Goal: Information Seeking & Learning: Learn about a topic

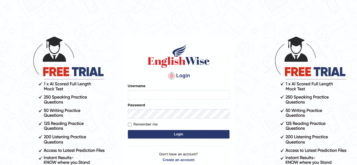
type input "RR12345"
click at [169, 136] on button "Login" at bounding box center [178, 134] width 101 height 8
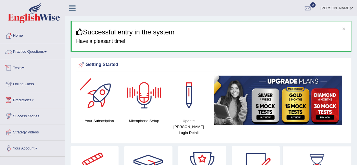
click at [48, 55] on link "Practice Questions" at bounding box center [32, 51] width 64 height 14
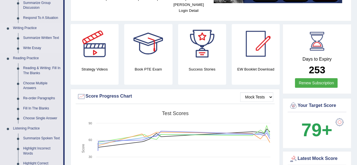
scroll to position [124, 0]
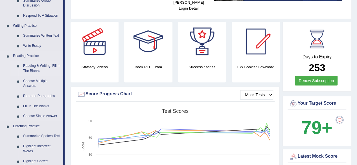
click at [30, 69] on link "Reading & Writing: Fill In The Blanks" at bounding box center [42, 68] width 43 height 15
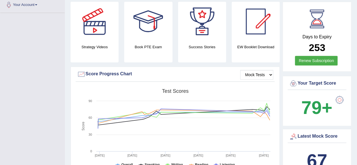
scroll to position [201, 0]
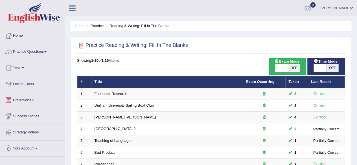
click at [329, 66] on span "OFF" at bounding box center [332, 68] width 12 height 8
checkbox input "true"
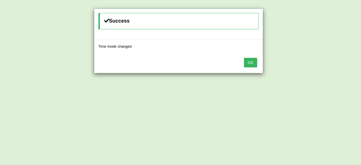
click at [250, 58] on button "OK" at bounding box center [250, 63] width 13 height 10
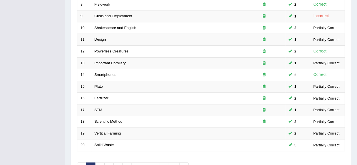
scroll to position [206, 0]
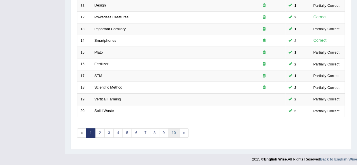
click at [170, 129] on link "10" at bounding box center [173, 132] width 11 height 9
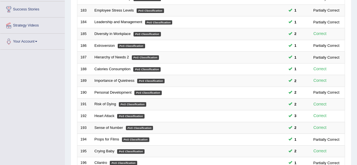
scroll to position [206, 0]
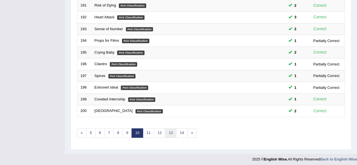
click at [167, 129] on link "13" at bounding box center [170, 132] width 11 height 9
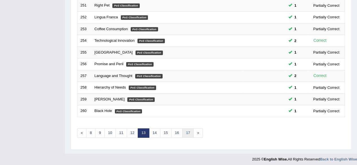
click at [182, 131] on link "17" at bounding box center [187, 132] width 11 height 9
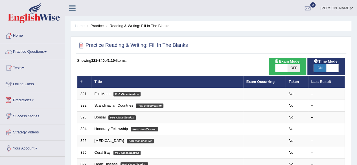
scroll to position [206, 0]
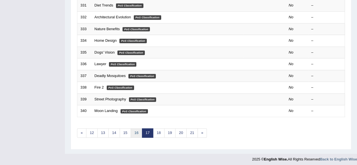
click at [138, 129] on link "16" at bounding box center [136, 132] width 11 height 9
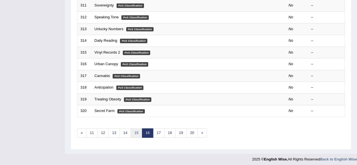
click at [136, 129] on link "15" at bounding box center [136, 132] width 11 height 9
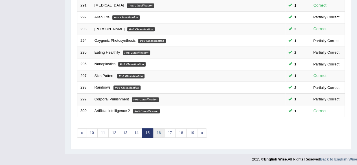
click at [154, 132] on link "16" at bounding box center [158, 132] width 11 height 9
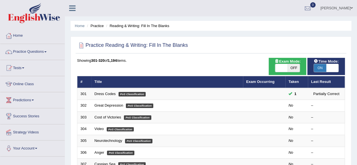
click at [101, 104] on link "Great Depression" at bounding box center [108, 105] width 29 height 4
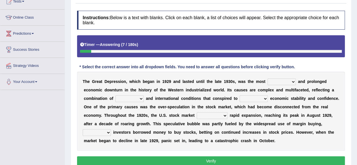
click at [282, 80] on select "guilty intrinsic severe tolerable" at bounding box center [281, 81] width 28 height 7
select select "severe"
click at [267, 78] on select "guilty intrinsic severe tolerable" at bounding box center [281, 81] width 28 height 7
click at [127, 98] on select "refined sporadic domestic remote" at bounding box center [129, 98] width 28 height 7
select select "domestic"
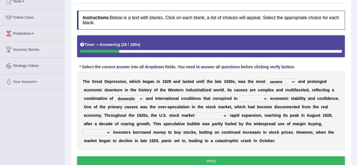
click at [115, 95] on select "refined sporadic domestic remote" at bounding box center [129, 98] width 28 height 7
click at [253, 98] on select "capsize underline devise undermine" at bounding box center [253, 98] width 28 height 7
select select "underline"
click at [239, 95] on select "capsize underline devise undermine" at bounding box center [253, 98] width 28 height 7
click at [217, 114] on select "moderated underwent defaulted constructed" at bounding box center [211, 115] width 31 height 7
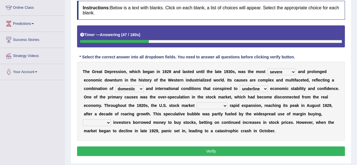
scroll to position [77, 0]
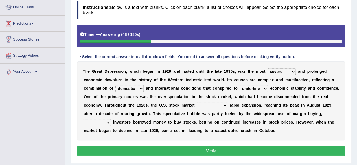
click at [215, 108] on div "T h e G r e a t D e p r e s s i o n , w h i c h b e g a n i n 1 9 2 9 a n d l a…" at bounding box center [211, 100] width 268 height 79
click at [220, 105] on select "moderated underwent defaulted constructed" at bounding box center [211, 105] width 31 height 7
select select "underwent"
click at [196, 102] on select "moderated underwent defaulted constructed" at bounding box center [211, 105] width 31 height 7
click at [110, 116] on div "T h e G r e a t D e p r e s s i o n , w h i c h b e g a n i n 1 9 2 9 a n d l a…" at bounding box center [211, 100] width 268 height 79
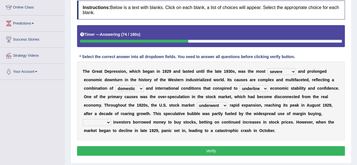
click at [99, 125] on div "T h e G r e a t D e p r e s s i o n , w h i c h b e g a n i n 1 9 2 9 a n d l a…" at bounding box center [211, 100] width 268 height 79
click at [99, 124] on select "which where although then" at bounding box center [97, 122] width 28 height 7
select select "although"
click at [83, 119] on select "which where although then" at bounding box center [97, 122] width 28 height 7
click at [94, 148] on button "Verify" at bounding box center [211, 151] width 268 height 10
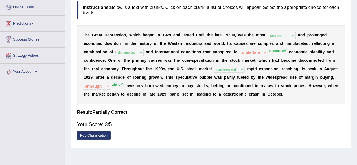
scroll to position [0, 0]
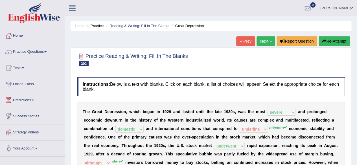
click at [335, 40] on button "Re-Attempt" at bounding box center [333, 41] width 31 height 10
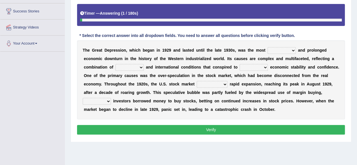
click at [273, 46] on div "T h e G r e a t D e p r e s s i o n , w h i c h b e g a n i n 1 9 2 9 a n d l a…" at bounding box center [211, 79] width 268 height 79
click at [277, 49] on select "guilty intrinsic severe tolerable" at bounding box center [281, 50] width 28 height 7
select select "severe"
click at [267, 47] on select "guilty intrinsic severe tolerable" at bounding box center [281, 50] width 28 height 7
click at [258, 67] on select "capsize underline devise undermine" at bounding box center [253, 67] width 28 height 7
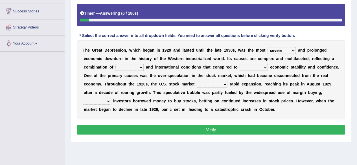
select select "undermine"
click at [239, 64] on select "capsize underline devise undermine" at bounding box center [253, 67] width 28 height 7
click at [127, 66] on select "refined sporadic domestic remote" at bounding box center [129, 67] width 28 height 7
select select "domestic"
click at [115, 64] on select "refined sporadic domestic remote" at bounding box center [129, 67] width 28 height 7
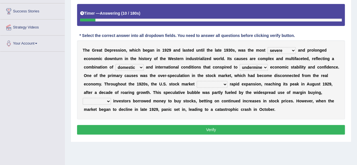
click at [209, 84] on select "moderated underwent defaulted constructed" at bounding box center [211, 84] width 31 height 7
select select "underwent"
click at [196, 81] on select "moderated underwent defaulted constructed" at bounding box center [211, 84] width 31 height 7
click at [106, 98] on select "which where although then" at bounding box center [97, 101] width 28 height 7
select select "where"
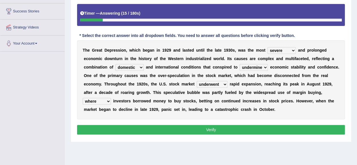
click at [83, 98] on select "which where although then" at bounding box center [97, 101] width 28 height 7
click at [138, 132] on button "Verify" at bounding box center [211, 130] width 268 height 10
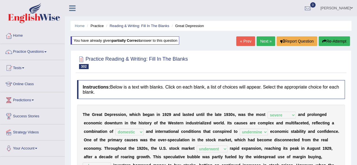
click at [261, 43] on link "Next »" at bounding box center [265, 41] width 19 height 10
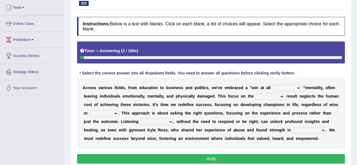
scroll to position [61, 0]
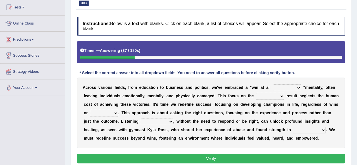
click at [281, 85] on select "marks chances costs parts" at bounding box center [287, 87] width 28 height 7
select select "parts"
click at [273, 84] on select "marks chances costs parts" at bounding box center [287, 87] width 28 height 7
click at [269, 96] on select "gain fate late end" at bounding box center [270, 96] width 28 height 7
select select "end"
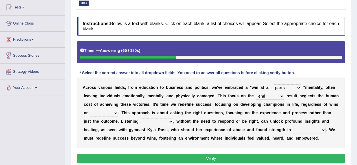
click at [256, 93] on select "gain fate late end" at bounding box center [270, 96] width 28 height 7
click at [107, 115] on select "feats beats losses loses" at bounding box center [104, 113] width 28 height 7
select select "losses"
click at [90, 110] on select "feats beats losses loses" at bounding box center [104, 113] width 28 height 7
click at [166, 119] on select "genuinely successively increasingly generally" at bounding box center [157, 121] width 32 height 7
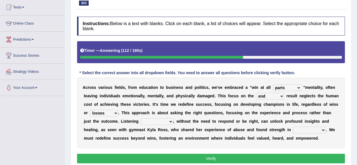
select select "genuinely"
click at [141, 118] on select "genuinely successively increasingly generally" at bounding box center [157, 121] width 32 height 7
click at [312, 129] on select "hearing being heard having heard been hearing" at bounding box center [309, 130] width 33 height 7
drag, startPoint x: 312, startPoint y: 129, endPoint x: 310, endPoint y: 128, distance: 2.9
click at [310, 128] on select "hearing being heard having heard been hearing" at bounding box center [309, 130] width 33 height 7
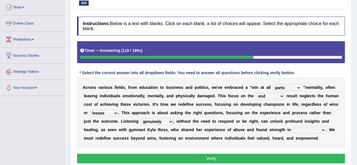
click at [310, 128] on select "hearing being heard having heard been hearing" at bounding box center [309, 130] width 33 height 7
select select "being heard"
click at [293, 127] on select "hearing being heard having heard been hearing" at bounding box center [309, 130] width 33 height 7
click at [228, 156] on button "Verify" at bounding box center [211, 159] width 268 height 10
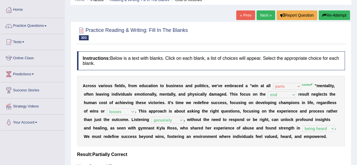
scroll to position [25, 0]
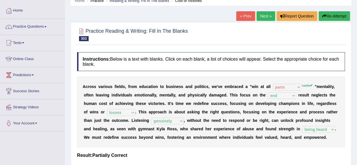
click at [268, 16] on link "Next »" at bounding box center [265, 16] width 19 height 10
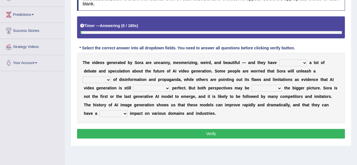
scroll to position [86, 0]
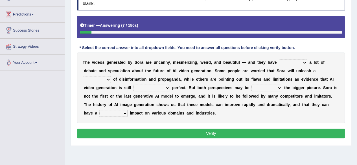
click at [296, 61] on select "sparked diverged spent poured" at bounding box center [293, 62] width 28 height 7
select select "sparked"
click at [279, 59] on select "sparked diverged spent poured" at bounding box center [293, 62] width 28 height 7
click at [293, 61] on select "sparked diverged spent poured" at bounding box center [293, 62] width 28 height 7
click at [111, 76] on select "ceiling file wave share" at bounding box center [97, 79] width 28 height 7
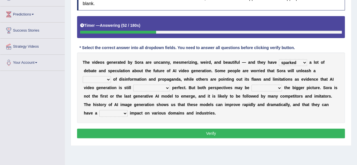
select select "wave"
click at [111, 76] on select "ceiling file wave share" at bounding box center [97, 79] width 28 height 7
click at [133, 89] on select "done with far from responsible for clear of" at bounding box center [151, 88] width 37 height 7
select select "far from"
click at [133, 85] on select "done with far from responsible for clear of" at bounding box center [151, 88] width 37 height 7
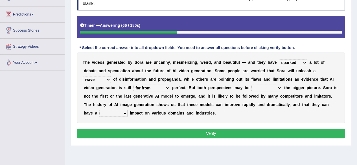
click at [251, 90] on select "overlapping missing preventing allowing" at bounding box center [266, 88] width 30 height 7
select select "overlapping"
click at [251, 85] on select "overlapping missing preventing allowing" at bounding box center [266, 88] width 30 height 7
click at [127, 110] on select "current precise formal huge" at bounding box center [113, 113] width 28 height 7
select select "huge"
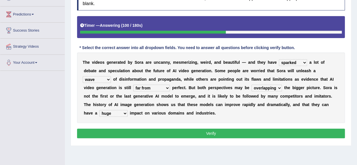
click at [127, 110] on select "current precise formal huge" at bounding box center [113, 113] width 28 height 7
click at [313, 132] on button "Verify" at bounding box center [211, 134] width 268 height 10
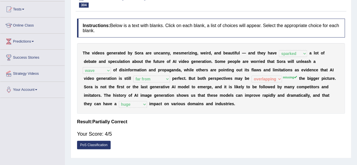
scroll to position [0, 0]
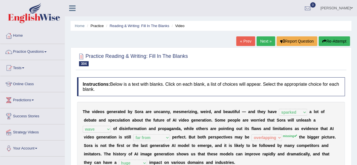
click at [271, 45] on link "Next »" at bounding box center [265, 41] width 19 height 10
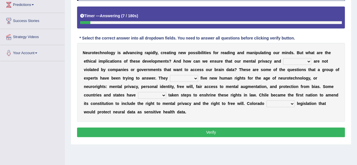
click at [284, 61] on select "certainty harmony prosperity autonomy" at bounding box center [297, 61] width 28 height 7
select select "harmony"
click at [283, 58] on select "certainty harmony prosperity autonomy" at bounding box center [297, 61] width 28 height 7
click at [184, 79] on select "propose resoft decide execute" at bounding box center [184, 78] width 28 height 7
select select "propose"
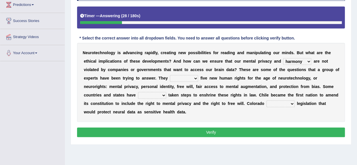
click at [170, 75] on select "propose resoft decide execute" at bounding box center [184, 78] width 28 height 7
click at [158, 94] on select "already yet too still" at bounding box center [152, 95] width 28 height 7
select select "already"
click at [138, 92] on select "already yet too still" at bounding box center [152, 95] width 28 height 7
click at [271, 101] on select "realized met tended passed" at bounding box center [280, 103] width 28 height 7
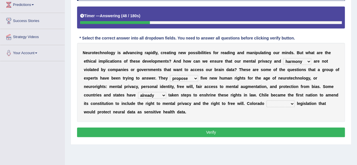
select select "passed"
click at [266, 100] on select "realized met tended passed" at bounding box center [280, 103] width 28 height 7
click at [280, 134] on button "Verify" at bounding box center [211, 132] width 268 height 10
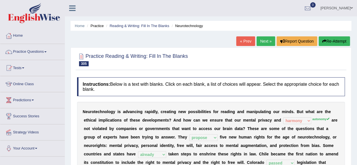
click at [267, 43] on link "Next »" at bounding box center [265, 41] width 19 height 10
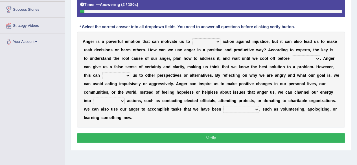
click at [205, 43] on select "put take make pay" at bounding box center [206, 41] width 28 height 7
select select "take"
click at [192, 38] on select "put take make pay" at bounding box center [206, 41] width 28 height 7
click at [293, 59] on select "of action acting act to act" at bounding box center [306, 58] width 28 height 7
select select "acting"
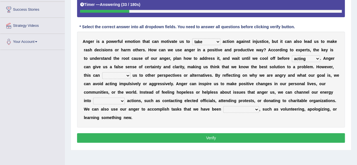
click at [292, 55] on select "of action acting act to act" at bounding box center [306, 58] width 28 height 7
click at [110, 75] on select "force confuse block blind" at bounding box center [116, 75] width 28 height 7
select select "confuse"
click at [102, 72] on select "force confuse block blind" at bounding box center [116, 75] width 28 height 7
click at [109, 101] on select "constructive comparative widespread prior" at bounding box center [109, 101] width 32 height 7
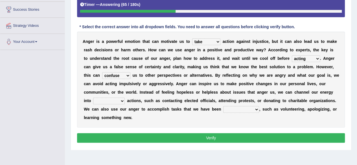
select select "constructive"
click at [93, 98] on select "constructive comparative widespread prior" at bounding box center [109, 101] width 32 height 7
click at [241, 110] on select "breaking down setting out keeping up putting off" at bounding box center [241, 109] width 36 height 7
select select "putting off"
click at [223, 106] on select "breaking down setting out keeping up putting off" at bounding box center [241, 109] width 36 height 7
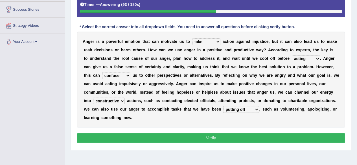
click at [232, 142] on div "Instructions: Below is a text with blanks. Click on each blank, a list of choic…" at bounding box center [211, 57] width 270 height 179
click at [234, 138] on button "Verify" at bounding box center [211, 138] width 268 height 10
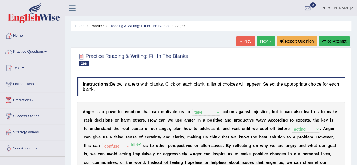
click at [264, 42] on link "Next »" at bounding box center [265, 41] width 19 height 10
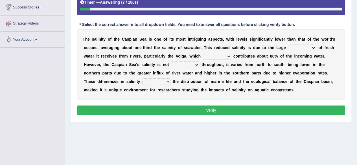
click at [308, 49] on select "pressure depth rate volume" at bounding box center [302, 48] width 28 height 7
select select "volume"
click at [288, 45] on select "pressure depth rate volume" at bounding box center [302, 48] width 28 height 7
click at [215, 55] on select "alone slightly lonely slight" at bounding box center [217, 56] width 28 height 7
select select "alone"
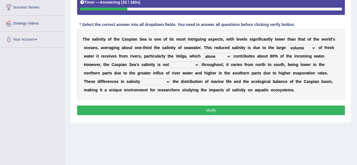
click at [203, 53] on select "alone slightly lonely slight" at bounding box center [217, 56] width 28 height 7
click at [186, 65] on select "uniform impartial confident shifting" at bounding box center [185, 64] width 28 height 7
select select "uniform"
click at [171, 61] on select "uniform impartial confident shifting" at bounding box center [185, 64] width 28 height 7
click at [162, 80] on select "defect deflect effect affect" at bounding box center [156, 81] width 28 height 7
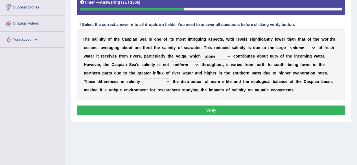
select select "affect"
click at [142, 78] on select "defect deflect effect affect" at bounding box center [156, 81] width 28 height 7
click at [167, 103] on div "Instructions: Below is a text with blanks. Click on each blank, a list of choic…" at bounding box center [211, 43] width 270 height 154
click at [165, 110] on button "Verify" at bounding box center [211, 110] width 268 height 10
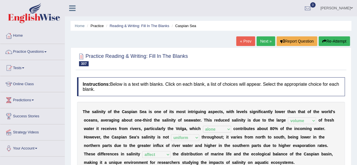
click at [262, 40] on link "Next »" at bounding box center [265, 41] width 19 height 10
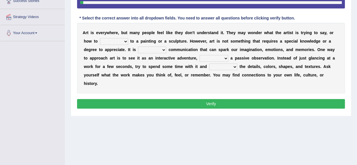
scroll to position [119, 0]
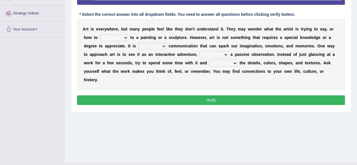
click at [123, 37] on select "match enjoy relate access" at bounding box center [114, 37] width 28 height 7
select select "relate"
click at [100, 34] on select "match enjoy relate access" at bounding box center [114, 37] width 28 height 7
click at [153, 43] on select "kinds of means of a note to a form of" at bounding box center [152, 46] width 28 height 7
select select "a form of"
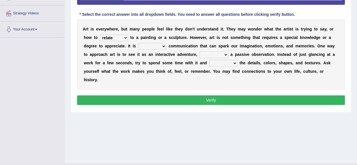
click at [138, 43] on select "kinds of means of a note to a form of" at bounding box center [152, 46] width 28 height 7
click at [210, 53] on select "in spite of instead apart from rather than" at bounding box center [213, 54] width 29 height 7
select select "in spite of"
click at [199, 51] on select "in spite of instead apart from rather than" at bounding box center [213, 54] width 29 height 7
click at [224, 65] on select "connect notice forecast cause" at bounding box center [223, 63] width 28 height 7
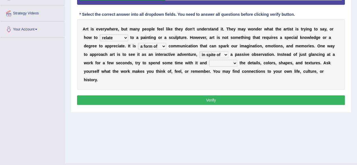
select select "notice"
click at [209, 60] on select "connect notice forecast cause" at bounding box center [223, 63] width 28 height 7
click at [201, 100] on button "Verify" at bounding box center [211, 100] width 268 height 10
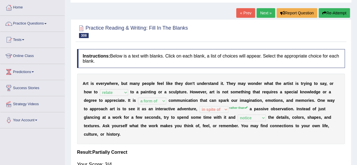
scroll to position [22, 0]
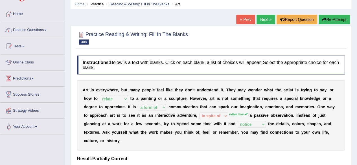
click at [335, 20] on button "Re-Attempt" at bounding box center [333, 20] width 31 height 10
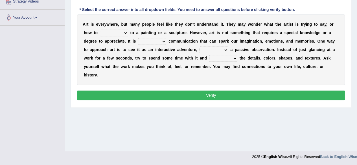
click at [114, 33] on select "match enjoy relate access" at bounding box center [114, 33] width 28 height 7
select select "relate"
click at [100, 30] on select "match enjoy relate access" at bounding box center [114, 33] width 28 height 7
click at [145, 40] on select "kinds of means of a note to a form of" at bounding box center [152, 41] width 28 height 7
select select "means of"
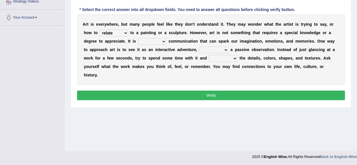
click at [138, 38] on select "kinds of means of a note to a form of" at bounding box center [152, 41] width 28 height 7
click at [209, 50] on select "in spite of instead apart from rather than" at bounding box center [213, 50] width 29 height 7
select select "rather than"
click at [199, 47] on select "in spite of instead apart from rather than" at bounding box center [213, 50] width 29 height 7
click at [218, 56] on select "connect notice forecast cause" at bounding box center [223, 58] width 28 height 7
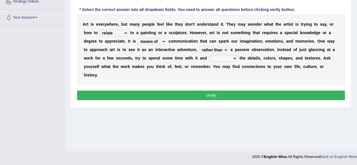
select select "notice"
click at [209, 55] on select "connect notice forecast cause" at bounding box center [223, 58] width 28 height 7
click at [202, 92] on button "Verify" at bounding box center [211, 95] width 268 height 10
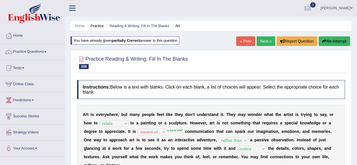
click at [334, 39] on button "Re-Attempt" at bounding box center [333, 41] width 31 height 10
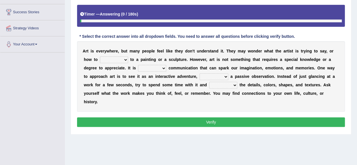
click at [114, 58] on select "match enjoy relate access" at bounding box center [114, 59] width 28 height 7
select select "relate"
click at [100, 56] on select "match enjoy relate access" at bounding box center [114, 59] width 28 height 7
click at [154, 68] on select "kinds of means of a note to a form of" at bounding box center [152, 68] width 28 height 7
select select "means of"
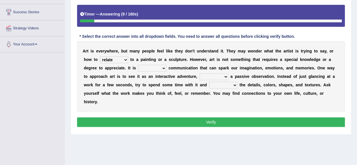
click at [138, 65] on select "kinds of means of a note to a form of" at bounding box center [152, 68] width 28 height 7
click at [205, 75] on select "in spite of instead apart from rather than" at bounding box center [213, 76] width 29 height 7
select select "rather than"
click at [199, 73] on select "in spite of instead apart from rather than" at bounding box center [213, 76] width 29 height 7
click at [227, 84] on select "connect notice forecast cause" at bounding box center [223, 85] width 28 height 7
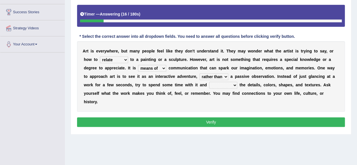
select select "notice"
click at [209, 82] on select "connect notice forecast cause" at bounding box center [223, 85] width 28 height 7
click at [224, 102] on div "A r t i s e v e r y w h e r e , b u t m a n y p e o p l e f e e l l i k e t h e…" at bounding box center [211, 76] width 268 height 70
click at [207, 121] on button "Verify" at bounding box center [211, 122] width 268 height 10
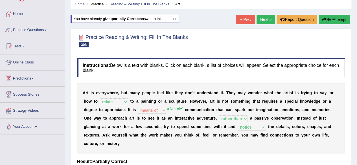
scroll to position [19, 0]
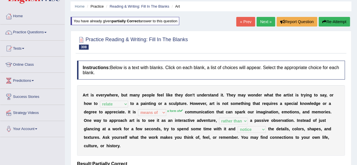
click at [324, 24] on button "Re-Attempt" at bounding box center [333, 22] width 31 height 10
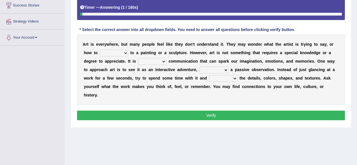
click at [114, 55] on select "match enjoy relate access" at bounding box center [114, 53] width 28 height 7
select select "relate"
click at [100, 50] on select "match enjoy relate access" at bounding box center [114, 53] width 28 height 7
click at [156, 61] on select "kinds of means of a note to a form of" at bounding box center [152, 61] width 28 height 7
select select "a form of"
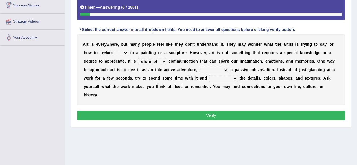
click at [138, 58] on select "kinds of means of a note to a form of" at bounding box center [152, 61] width 28 height 7
click at [217, 71] on select "in spite of instead apart from rather than" at bounding box center [213, 70] width 29 height 7
select select "rather than"
click at [199, 67] on select "in spite of instead apart from rather than" at bounding box center [213, 70] width 29 height 7
click at [232, 78] on select "connect notice forecast cause" at bounding box center [223, 78] width 28 height 7
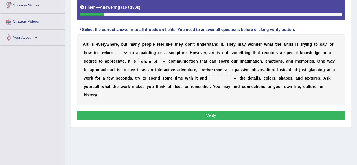
select select "notice"
click at [209, 75] on select "connect notice forecast cause" at bounding box center [223, 78] width 28 height 7
click at [211, 118] on button "Verify" at bounding box center [211, 116] width 268 height 10
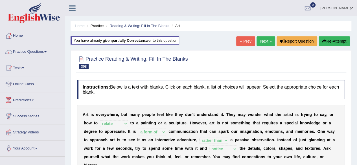
click at [263, 39] on link "Next »" at bounding box center [265, 41] width 19 height 10
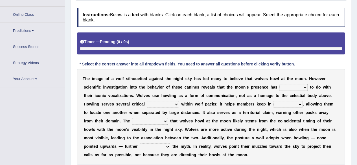
scroll to position [80, 0]
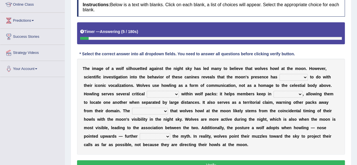
click at [290, 77] on select "anything little least few" at bounding box center [293, 77] width 28 height 7
select select "least"
click at [279, 74] on select "anything little least few" at bounding box center [293, 77] width 28 height 7
click at [161, 92] on select "tips problems perspectives functions" at bounding box center [163, 94] width 32 height 7
select select "problems"
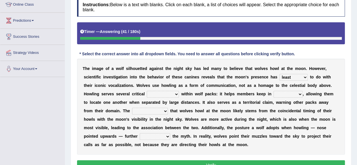
click at [147, 91] on select "tips problems perspectives functions" at bounding box center [163, 94] width 32 height 7
click at [284, 92] on select "pouch collection touch connection" at bounding box center [287, 94] width 29 height 7
select select "touch"
click at [273, 91] on select "pouch collection touch connection" at bounding box center [287, 94] width 29 height 7
click at [137, 110] on select "mischief misconception creak dismissal" at bounding box center [150, 111] width 36 height 7
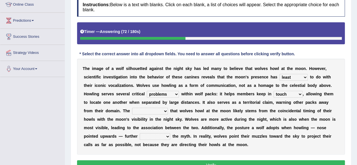
select select "misconception"
click at [132, 108] on select "mischief misconception creak dismissal" at bounding box center [150, 111] width 36 height 7
click at [143, 137] on select "correlates urges refutes perpetuates" at bounding box center [155, 136] width 30 height 7
select select "refutes"
click at [140, 133] on select "correlates urges refutes perpetuates" at bounding box center [155, 136] width 30 height 7
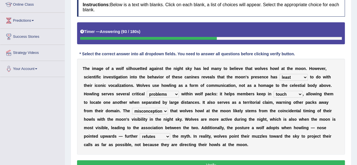
scroll to position [131, 0]
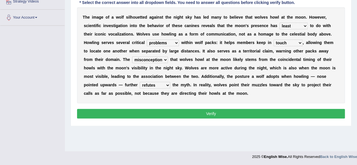
click at [156, 113] on button "Verify" at bounding box center [211, 114] width 268 height 10
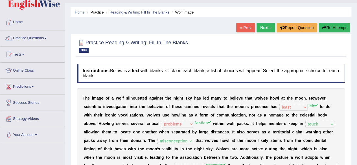
scroll to position [0, 0]
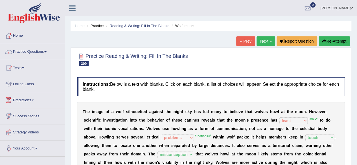
click at [334, 39] on button "Re-Attempt" at bounding box center [333, 41] width 31 height 10
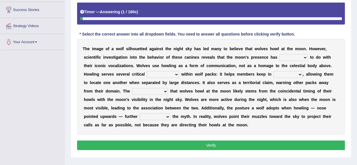
click at [292, 56] on select "anything little least few" at bounding box center [293, 57] width 28 height 7
select select "little"
click at [279, 54] on select "anything little least few" at bounding box center [293, 57] width 28 height 7
click at [154, 74] on select "tips problems perspectives functions" at bounding box center [163, 74] width 32 height 7
select select "functions"
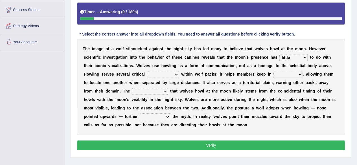
click at [147, 71] on select "tips problems perspectives functions" at bounding box center [163, 74] width 32 height 7
click at [290, 73] on select "pouch collection touch connection" at bounding box center [287, 74] width 29 height 7
select select "touch"
click at [273, 71] on select "pouch collection touch connection" at bounding box center [287, 74] width 29 height 7
click at [132, 92] on select "mischief misconception creak dismissal" at bounding box center [150, 91] width 36 height 7
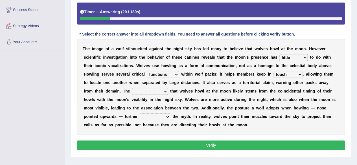
select select "misconception"
click at [132, 88] on select "mischief misconception creak dismissal" at bounding box center [150, 91] width 36 height 7
click at [143, 117] on select "correlates urges refutes perpetuates" at bounding box center [155, 116] width 30 height 7
select select "perpetuates"
click at [140, 113] on select "correlates urges refutes perpetuates" at bounding box center [155, 116] width 30 height 7
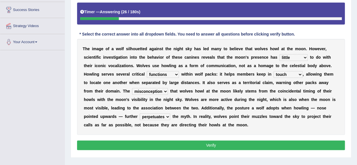
click at [143, 145] on button "Verify" at bounding box center [211, 145] width 268 height 10
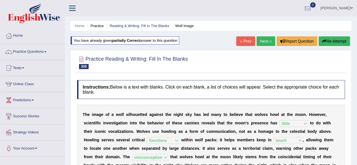
click at [263, 42] on link "Next »" at bounding box center [265, 41] width 19 height 10
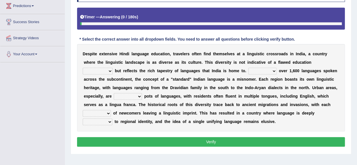
scroll to position [94, 0]
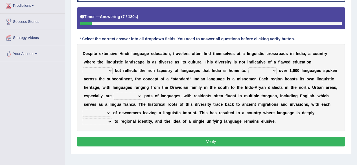
click at [106, 74] on div "D e s p i t e e x t e n s i v e H i n d i l a n g u a g e e d u c a t i o n , t…" at bounding box center [211, 87] width 268 height 87
click at [104, 71] on select "mechanism corridor technique system" at bounding box center [98, 70] width 30 height 7
select select "system"
click at [83, 67] on select "mechanism corridor technique system" at bounding box center [98, 70] width 30 height 7
click at [258, 69] on select "Through Up to With Between" at bounding box center [262, 70] width 28 height 7
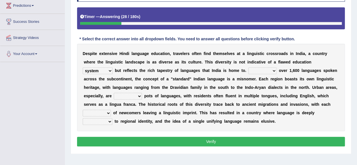
select select "Up to"
click at [248, 67] on select "Through Up to With Between" at bounding box center [262, 70] width 28 height 7
click at [265, 72] on select "Through Up to With Between" at bounding box center [262, 70] width 28 height 7
click at [332, 121] on div "D e s p i t e e x t e n s i v e H i n d i l a n g u a g e e d u c a t i o n , t…" at bounding box center [211, 87] width 268 height 87
click at [133, 93] on select "boiling emerging stirring melting" at bounding box center [128, 96] width 28 height 7
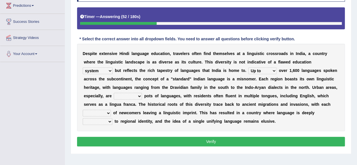
select select "emerging"
click at [114, 93] on select "boiling emerging stirring melting" at bounding box center [128, 96] width 28 height 7
click at [102, 117] on div "D e s p i t e e x t e n s i v e H i n d i l a n g u a g e e d u c a t i o n , t…" at bounding box center [211, 87] width 268 height 87
click at [99, 113] on select "wave dose blast chronicle" at bounding box center [97, 113] width 28 height 7
select select "wave"
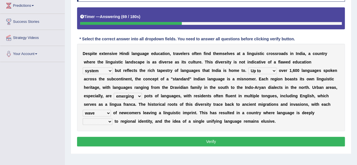
click at [83, 110] on select "wave dose blast chronicle" at bounding box center [97, 113] width 28 height 7
click at [101, 120] on select "enacted tied contributed dominated" at bounding box center [98, 121] width 30 height 7
select select "contributed"
click at [83, 118] on select "enacted tied contributed dominated" at bounding box center [98, 121] width 30 height 7
click at [131, 143] on button "Verify" at bounding box center [211, 142] width 268 height 10
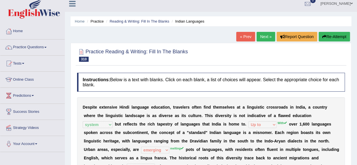
scroll to position [0, 0]
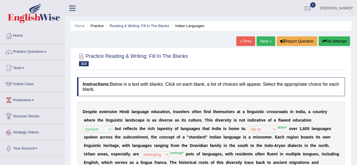
click at [330, 40] on button "Re-Attempt" at bounding box center [333, 41] width 31 height 10
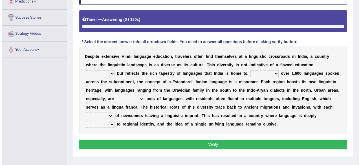
scroll to position [99, 0]
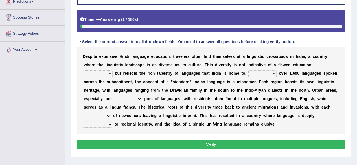
click at [104, 72] on select "mechanism corridor technique system" at bounding box center [98, 73] width 30 height 7
select select "system"
click at [83, 70] on select "mechanism corridor technique system" at bounding box center [98, 73] width 30 height 7
click at [255, 72] on select "Through Up to With Between" at bounding box center [262, 73] width 28 height 7
select select "With"
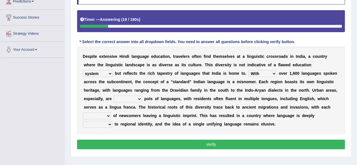
click at [248, 70] on select "Through Up to With Between" at bounding box center [262, 73] width 28 height 7
click at [127, 97] on select "boiling emerging stirring melting" at bounding box center [128, 99] width 28 height 7
select select "melting"
click at [114, 96] on select "boiling emerging stirring melting" at bounding box center [128, 99] width 28 height 7
click at [95, 118] on select "wave dose blast chronicle" at bounding box center [97, 115] width 28 height 7
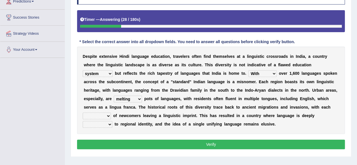
select select "wave"
click at [83, 112] on select "wave dose blast chronicle" at bounding box center [97, 115] width 28 height 7
click at [95, 128] on div "D e s p i t e e x t e n s i v e H i n d i l a n g u a g e e d u c a t i o n , t…" at bounding box center [211, 90] width 268 height 87
click at [98, 124] on select "enacted tied contributed dominated" at bounding box center [98, 124] width 30 height 7
select select "tied"
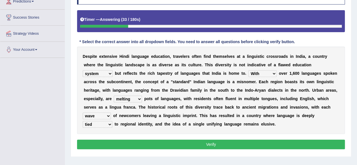
click at [83, 121] on select "enacted tied contributed dominated" at bounding box center [98, 124] width 30 height 7
click at [98, 143] on button "Verify" at bounding box center [211, 145] width 268 height 10
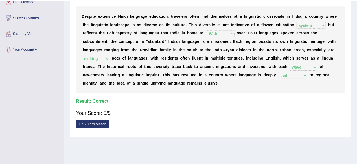
scroll to position [0, 0]
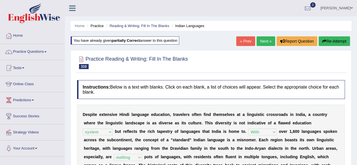
click at [263, 37] on link "Next »" at bounding box center [265, 41] width 19 height 10
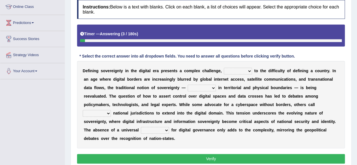
click at [235, 69] on select "kin akin spin skin" at bounding box center [238, 71] width 28 height 7
select select "skin"
click at [224, 68] on select "kin akin spin skin" at bounding box center [238, 71] width 28 height 7
click at [205, 88] on select "rooted lodged secured consisted" at bounding box center [201, 88] width 28 height 7
select select "rooted"
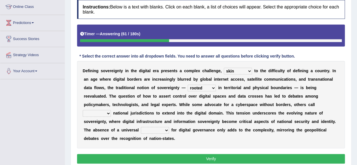
click at [187, 85] on select "rooted lodged secured consisted" at bounding box center [201, 88] width 28 height 7
click at [97, 114] on select "down for against from" at bounding box center [97, 113] width 28 height 7
select select "for"
click at [83, 110] on select "down for against from" at bounding box center [97, 113] width 28 height 7
click at [148, 130] on select "framework case effect quota" at bounding box center [155, 130] width 28 height 7
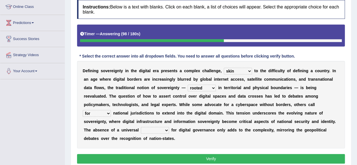
select select "framework"
click at [141, 127] on select "framework case effect quota" at bounding box center [155, 130] width 28 height 7
click at [149, 157] on button "Verify" at bounding box center [211, 159] width 268 height 10
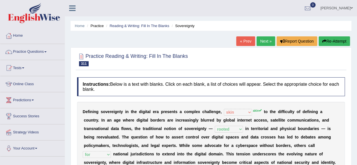
click at [264, 44] on link "Next »" at bounding box center [265, 41] width 19 height 10
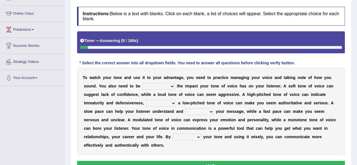
click at [168, 85] on select "aware of receptive to crucial for casual about" at bounding box center [158, 86] width 32 height 7
select select "aware of"
click at [142, 83] on select "aware of receptive to crucial for casual about" at bounding box center [158, 86] width 32 height 7
click at [164, 103] on select "once conversely additionally whereas" at bounding box center [161, 103] width 30 height 7
select select "whereas"
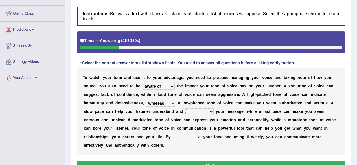
click at [146, 100] on select "once conversely additionally whereas" at bounding box center [161, 103] width 30 height 7
click at [204, 114] on select "combine solve absorb juggle" at bounding box center [199, 111] width 28 height 7
select select "absorb"
click at [185, 108] on select "combine solve absorb juggle" at bounding box center [199, 111] width 28 height 7
click at [203, 113] on select "combine solve absorb juggle" at bounding box center [199, 111] width 28 height 7
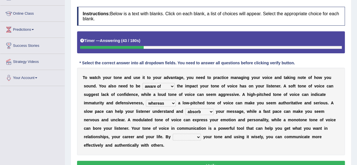
click at [179, 136] on select "exposing departing watching citing" at bounding box center [187, 137] width 28 height 7
click at [197, 151] on div "T o w a t c h y o u r t o n e a n d u s e i t t o y o u r a d v a n t a g e , y…" at bounding box center [211, 111] width 268 height 87
click at [195, 136] on select "exposing departing watching citing" at bounding box center [187, 137] width 28 height 7
select select "citing"
click at [173, 134] on select "exposing departing watching citing" at bounding box center [187, 137] width 28 height 7
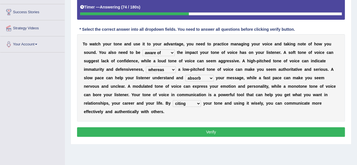
scroll to position [104, 0]
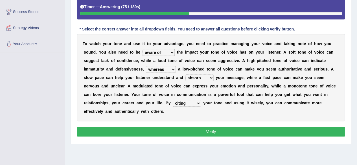
click at [184, 131] on button "Verify" at bounding box center [211, 132] width 268 height 10
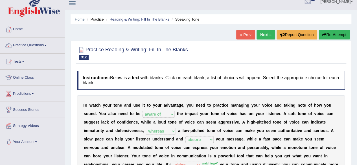
scroll to position [6, 0]
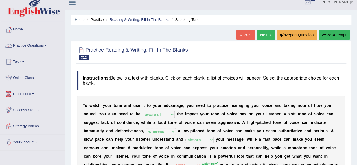
click at [345, 34] on button "Re-Attempt" at bounding box center [333, 35] width 31 height 10
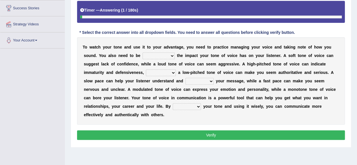
click at [162, 53] on select "aware of receptive to crucial for casual about" at bounding box center [158, 55] width 32 height 7
select select "aware of"
click at [142, 52] on select "aware of receptive to crucial for casual about" at bounding box center [158, 55] width 32 height 7
click at [163, 73] on select "once conversely additionally whereas" at bounding box center [161, 72] width 30 height 7
select select "whereas"
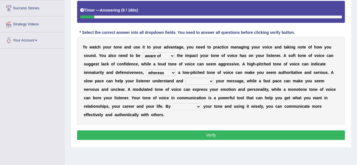
click at [146, 69] on select "once conversely additionally whereas" at bounding box center [161, 72] width 30 height 7
click at [205, 76] on div "T o w a t c h y o u r t o n e a n d u s e i t t o y o u r a d v a n t a g e , y…" at bounding box center [211, 80] width 268 height 87
click at [196, 79] on select "combine solve absorb juggle" at bounding box center [199, 81] width 28 height 7
select select "absorb"
click at [185, 78] on select "combine solve absorb juggle" at bounding box center [199, 81] width 28 height 7
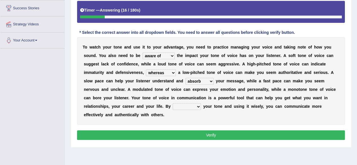
click at [189, 105] on select "exposing departing watching citing" at bounding box center [187, 106] width 28 height 7
select select "watching"
click at [173, 103] on select "exposing departing watching citing" at bounding box center [187, 106] width 28 height 7
click at [187, 133] on button "Verify" at bounding box center [211, 135] width 268 height 10
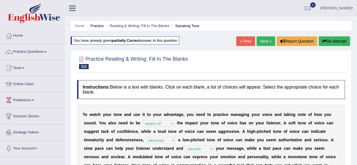
click at [262, 38] on link "Next »" at bounding box center [265, 41] width 19 height 10
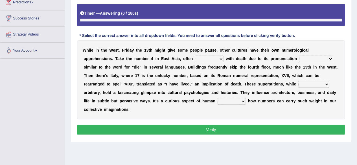
scroll to position [98, 0]
click at [205, 58] on select "merged associated worried reflected" at bounding box center [209, 59] width 28 height 7
select select "associated"
click at [195, 56] on select "merged associated worried reflected" at bounding box center [209, 59] width 28 height 7
click at [309, 56] on select "sounds that it sounds may sound sounding" at bounding box center [316, 59] width 34 height 7
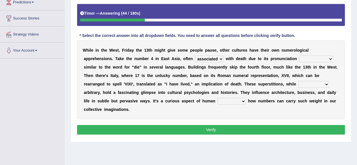
select select "that it sounds"
click at [299, 56] on select "sounds that it sounds may sound sounding" at bounding box center [316, 59] width 34 height 7
click at [303, 85] on select "accidentally seemingly seriously namely" at bounding box center [313, 84] width 31 height 7
select select "namely"
click at [298, 81] on select "accidentally seemingly seriously namely" at bounding box center [313, 84] width 31 height 7
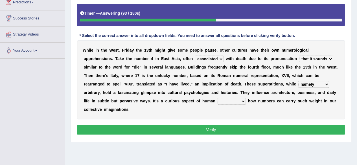
click at [233, 100] on select "presence nature structure layer" at bounding box center [231, 101] width 28 height 7
select select "nature"
click at [217, 98] on select "presence nature structure layer" at bounding box center [231, 101] width 28 height 7
click at [220, 129] on button "Verify" at bounding box center [211, 130] width 268 height 10
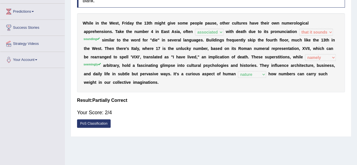
scroll to position [0, 0]
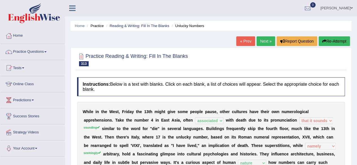
click at [335, 40] on button "Re-Attempt" at bounding box center [333, 41] width 31 height 10
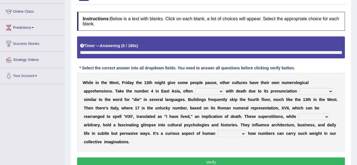
scroll to position [72, 0]
click at [214, 89] on select "merged associated worried reflected" at bounding box center [209, 91] width 28 height 7
select select "associated"
click at [195, 88] on select "merged associated worried reflected" at bounding box center [209, 91] width 28 height 7
click at [307, 92] on select "sounds that it sounds may sound sounding" at bounding box center [316, 91] width 34 height 7
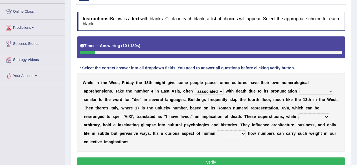
select select "sounding"
click at [299, 88] on select "sounds that it sounds may sound sounding" at bounding box center [316, 91] width 34 height 7
click at [308, 115] on select "accidentally seemingly seriously namely" at bounding box center [313, 116] width 31 height 7
select select "seemingly"
click at [298, 113] on select "accidentally seemingly seriously namely" at bounding box center [313, 116] width 31 height 7
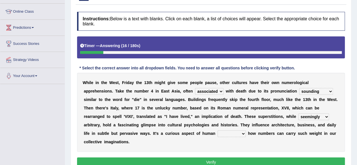
click at [224, 133] on select "presence nature structure layer" at bounding box center [231, 133] width 28 height 7
select select "nature"
click at [217, 130] on select "presence nature structure layer" at bounding box center [231, 133] width 28 height 7
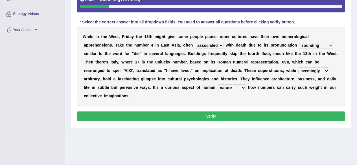
scroll to position [119, 0]
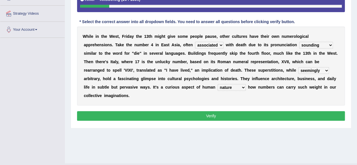
click at [220, 113] on button "Verify" at bounding box center [211, 116] width 268 height 10
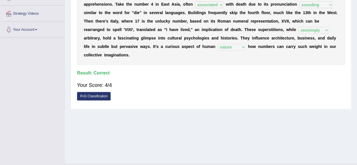
scroll to position [0, 0]
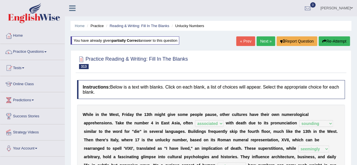
click at [262, 39] on link "Next »" at bounding box center [265, 41] width 19 height 10
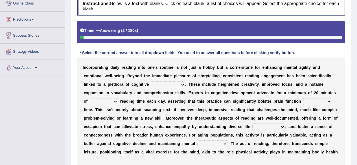
scroll to position [81, 0]
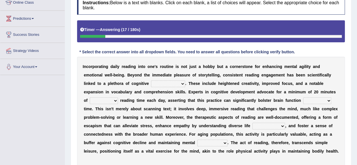
click at [167, 83] on select "presumptions elements benefits patterns" at bounding box center [168, 83] width 34 height 7
select select "benefits"
click at [151, 80] on select "presumptions elements benefits patterns" at bounding box center [168, 83] width 34 height 7
click at [93, 98] on select "dedicated prescribed unique central" at bounding box center [104, 100] width 28 height 7
select select "dedicated"
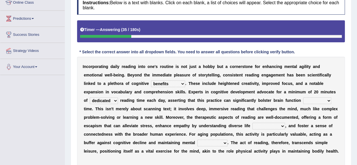
click at [90, 97] on select "dedicated prescribed unique central" at bounding box center [104, 100] width 28 height 7
click at [312, 99] on select "beyond over within across" at bounding box center [317, 100] width 28 height 7
select select "over"
click at [303, 97] on select "beyond over within across" at bounding box center [317, 100] width 28 height 7
click at [269, 127] on select "perspectives interventions phenomena stages" at bounding box center [268, 126] width 33 height 7
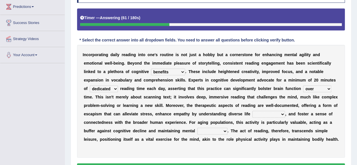
scroll to position [96, 0]
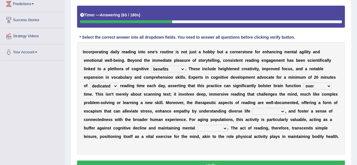
click at [271, 111] on select "perspectives interventions phenomena stages" at bounding box center [268, 111] width 33 height 7
select select "perspectives"
click at [252, 108] on select "perspectives interventions phenomena stages" at bounding box center [268, 111] width 33 height 7
click at [220, 126] on select "compilation sharpness lightness protection" at bounding box center [212, 128] width 30 height 7
select select "sharpness"
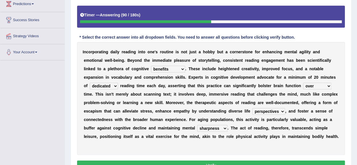
click at [197, 125] on select "compilation sharpness lightness protection" at bounding box center [212, 128] width 30 height 7
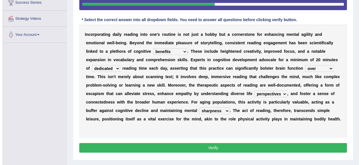
scroll to position [114, 0]
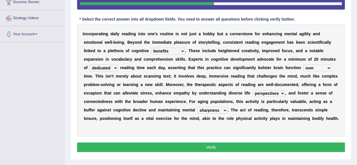
click at [198, 142] on button "Verify" at bounding box center [211, 147] width 268 height 10
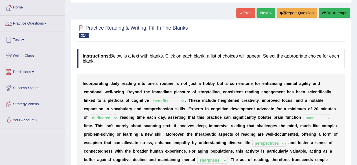
scroll to position [0, 0]
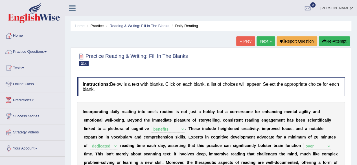
click at [259, 40] on link "Next »" at bounding box center [265, 41] width 19 height 10
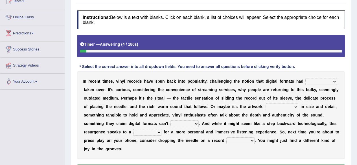
click at [322, 81] on select "randomly blissfully hardly permanently" at bounding box center [321, 81] width 32 height 7
select select "permanently"
click at [305, 78] on select "randomly blissfully hardly permanently" at bounding box center [321, 81] width 32 height 7
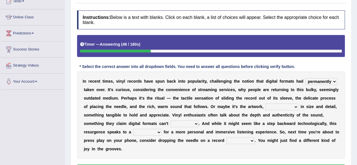
click at [284, 106] on select "pending denting commanding defending" at bounding box center [281, 106] width 33 height 7
select select "defending"
click at [265, 103] on select "pending denting commanding defending" at bounding box center [281, 106] width 33 height 7
click at [186, 122] on select "replicate encourage post precede" at bounding box center [184, 123] width 28 height 7
select select "replicate"
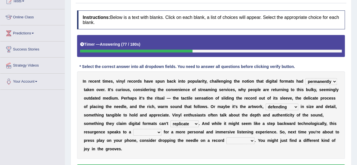
click at [170, 120] on select "replicate encourage post precede" at bounding box center [184, 123] width 28 height 7
click at [156, 132] on select "strategy design desire power" at bounding box center [147, 132] width 28 height 7
select select "design"
click at [133, 129] on select "strategy design desire power" at bounding box center [147, 132] width 28 height 7
click at [242, 139] on select "in contrast rather in turn instead" at bounding box center [240, 140] width 28 height 7
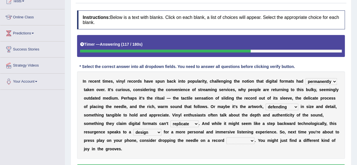
select select "instead"
click at [226, 137] on select "in contrast rather in turn instead" at bounding box center [240, 140] width 28 height 7
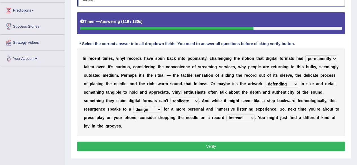
click at [216, 144] on button "Verify" at bounding box center [211, 147] width 268 height 10
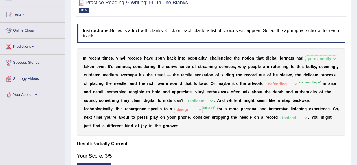
scroll to position [0, 0]
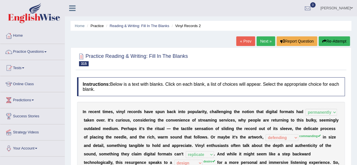
click at [262, 45] on link "Next »" at bounding box center [265, 41] width 19 height 10
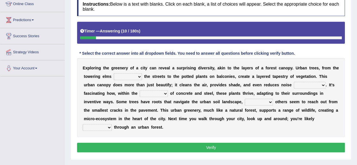
click at [130, 77] on select "shining spinning dining lining" at bounding box center [128, 76] width 28 height 7
select select "shining"
click at [114, 73] on select "shining spinning dining lining" at bounding box center [128, 76] width 28 height 7
click at [297, 85] on select "interference rate participation pollution" at bounding box center [309, 85] width 32 height 7
select select "pollution"
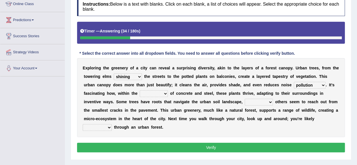
click at [293, 82] on select "interference rate participation pollution" at bounding box center [309, 85] width 32 height 7
click at [310, 85] on select "interference rate participation pollution" at bounding box center [309, 85] width 32 height 7
click at [154, 94] on select "lanes facets degrees confines" at bounding box center [154, 93] width 28 height 7
select select "degrees"
click at [140, 90] on select "lanes facets degrees confines" at bounding box center [154, 93] width 28 height 7
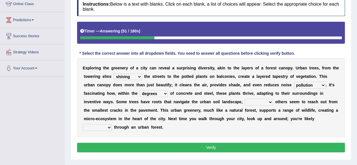
click at [254, 102] on select "what while that which" at bounding box center [258, 102] width 28 height 7
select select "while"
click at [244, 99] on select "what while that which" at bounding box center [258, 102] width 28 height 7
click at [103, 127] on select "wandering ratifying capsizing embedding" at bounding box center [97, 127] width 29 height 7
select select "wandering"
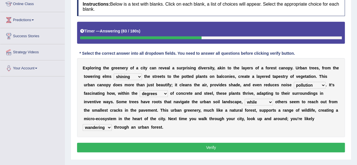
click at [83, 124] on select "wandering ratifying capsizing embedding" at bounding box center [97, 127] width 29 height 7
click at [103, 143] on button "Verify" at bounding box center [211, 148] width 268 height 10
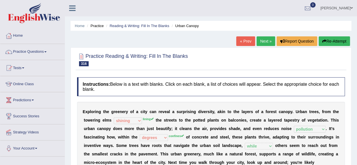
click at [334, 39] on button "Re-Attempt" at bounding box center [333, 41] width 31 height 10
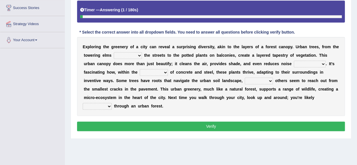
click at [121, 56] on select "shining spinning dining lining" at bounding box center [128, 55] width 28 height 7
select select "lining"
click at [114, 52] on select "shining spinning dining lining" at bounding box center [128, 55] width 28 height 7
click at [315, 61] on select "interference rate participation pollution" at bounding box center [309, 64] width 32 height 7
select select "pollution"
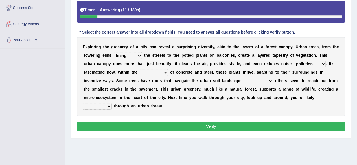
click at [293, 61] on select "interference rate participation pollution" at bounding box center [309, 64] width 32 height 7
click at [144, 70] on select "lanes facets degrees confines" at bounding box center [154, 72] width 28 height 7
select select "confines"
click at [140, 69] on select "lanes facets degrees confines" at bounding box center [154, 72] width 28 height 7
click at [262, 79] on select "what while that which" at bounding box center [258, 81] width 28 height 7
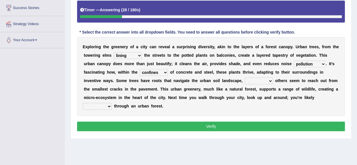
select select "while"
click at [244, 78] on select "what while that which" at bounding box center [258, 81] width 28 height 7
click at [105, 100] on div "E x p l o r i n g t h e g r e e n e r y o f a c i t y c a n r e v e a l a s u r…" at bounding box center [211, 76] width 268 height 79
click at [101, 103] on select "wandering ratifying capsizing embedding" at bounding box center [97, 106] width 29 height 7
select select "wandering"
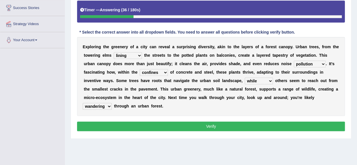
click at [83, 103] on select "wandering ratifying capsizing embedding" at bounding box center [97, 106] width 29 height 7
click at [123, 126] on button "Verify" at bounding box center [211, 127] width 268 height 10
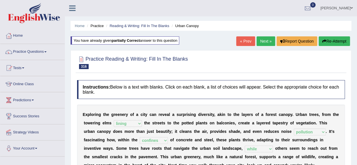
click at [262, 36] on link "Next »" at bounding box center [265, 41] width 19 height 10
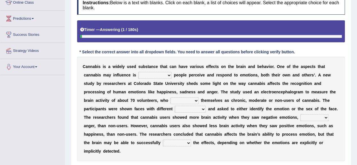
scroll to position [82, 0]
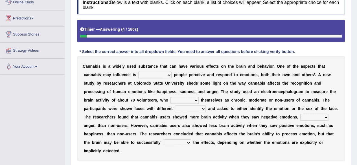
click at [160, 77] on select "how what process which way that" at bounding box center [154, 75] width 33 height 7
select select "how"
click at [138, 72] on select "how what process which way that" at bounding box center [154, 75] width 33 height 7
click at [186, 100] on select "positioned referred identified mentioned" at bounding box center [184, 100] width 28 height 7
select select "referred"
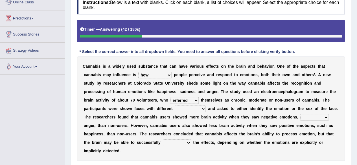
click at [170, 97] on select "positioned referred identified mentioned" at bounding box center [184, 100] width 28 height 7
click at [189, 111] on select "presents textiles postures expressions" at bounding box center [190, 108] width 31 height 7
select select "expressions"
click at [175, 105] on select "presents textiles postures expressions" at bounding box center [190, 108] width 31 height 7
click at [303, 115] on select "especially strongly partially practically" at bounding box center [314, 117] width 28 height 7
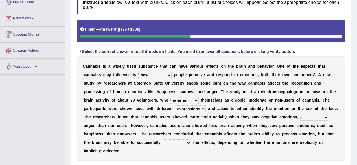
select select "especially"
click at [300, 114] on select "especially strongly partially practically" at bounding box center [314, 117] width 28 height 7
click at [180, 143] on select "counter cherish prolong mimic" at bounding box center [177, 142] width 28 height 7
select select "mimic"
click at [163, 139] on select "counter cherish prolong mimic" at bounding box center [177, 142] width 28 height 7
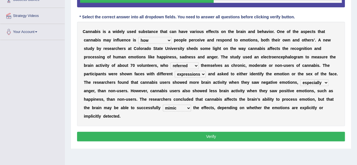
scroll to position [117, 0]
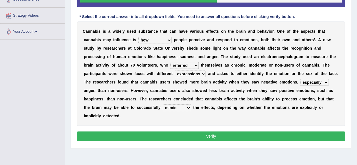
click at [185, 108] on select "counter cherish prolong mimic" at bounding box center [177, 107] width 28 height 7
click at [216, 132] on button "Verify" at bounding box center [211, 136] width 268 height 10
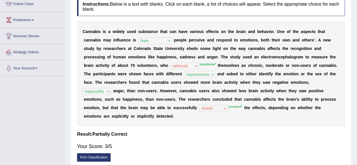
scroll to position [0, 0]
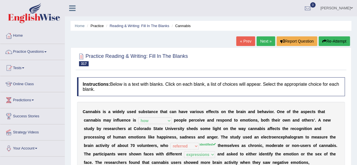
click at [329, 44] on button "Re-Attempt" at bounding box center [333, 41] width 31 height 10
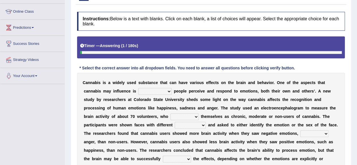
scroll to position [74, 0]
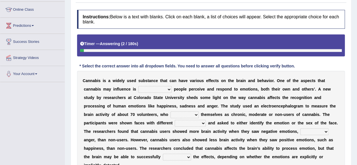
click at [150, 87] on select "how what process which way that" at bounding box center [154, 89] width 33 height 7
select select "how"
click at [138, 86] on select "how what process which way that" at bounding box center [154, 89] width 33 height 7
click at [175, 113] on select "positioned referred identified mentioned" at bounding box center [184, 114] width 28 height 7
select select "identified"
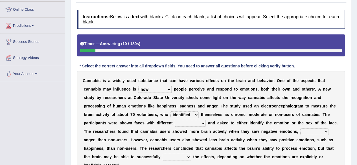
click at [170, 111] on select "positioned referred identified mentioned" at bounding box center [184, 114] width 28 height 7
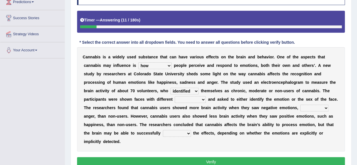
scroll to position [98, 0]
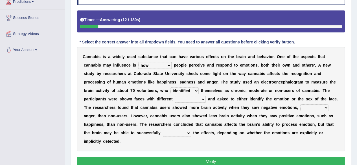
click at [192, 97] on select "presents textiles postures expressions" at bounding box center [190, 99] width 31 height 7
select select "expressions"
click at [175, 96] on select "presents textiles postures expressions" at bounding box center [190, 99] width 31 height 7
click at [313, 106] on select "especially strongly partially practically" at bounding box center [314, 107] width 28 height 7
select select "especially"
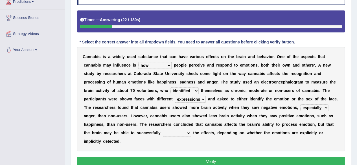
click at [300, 104] on select "especially strongly partially practically" at bounding box center [314, 107] width 28 height 7
click at [176, 135] on select "counter cherish prolong mimic" at bounding box center [177, 133] width 28 height 7
select select "counter"
click at [163, 130] on select "counter cherish prolong mimic" at bounding box center [177, 133] width 28 height 7
click at [165, 163] on button "Verify" at bounding box center [211, 162] width 268 height 10
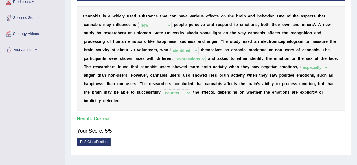
scroll to position [0, 0]
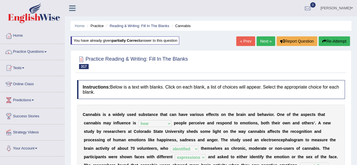
click at [260, 42] on link "Next »" at bounding box center [265, 41] width 19 height 10
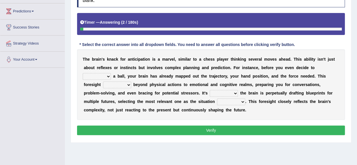
scroll to position [89, 0]
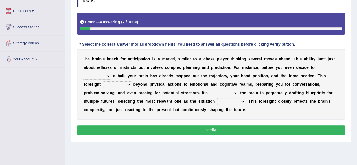
click at [103, 76] on select "catch pull take tap" at bounding box center [97, 76] width 28 height 7
select select "catch"
click at [83, 73] on select "catch pull take tap" at bounding box center [97, 76] width 28 height 7
click at [125, 87] on select "locates extends supports assigns" at bounding box center [117, 84] width 28 height 7
click at [103, 81] on select "locates extends supports assigns" at bounding box center [117, 84] width 28 height 7
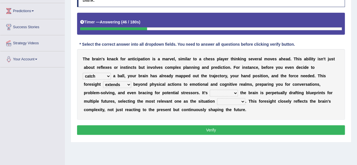
click at [107, 86] on select "locates extends supports assigns" at bounding box center [117, 84] width 28 height 7
select select "supports"
click at [103, 81] on select "locates extends supports assigns" at bounding box center [117, 84] width 28 height 7
click at [209, 90] on select "though as if so that even if" at bounding box center [223, 93] width 28 height 7
select select "even if"
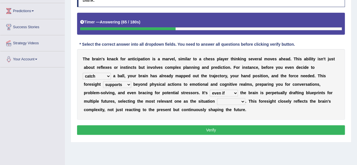
click at [209, 90] on select "though as if so that even if" at bounding box center [223, 93] width 28 height 7
click at [211, 90] on select "though as if so that even if" at bounding box center [223, 93] width 28 height 7
click at [222, 103] on select "contracts stagnates yields unfolds" at bounding box center [231, 101] width 28 height 7
select select "yields"
click at [217, 98] on select "contracts stagnates yields unfolds" at bounding box center [231, 101] width 28 height 7
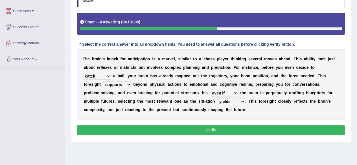
click at [216, 129] on button "Verify" at bounding box center [211, 130] width 268 height 10
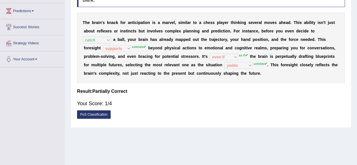
click at [216, 129] on div "Home Practice Reading & Writing: Fill In The Blanks Anticipation « Prev Next » …" at bounding box center [211, 52] width 292 height 282
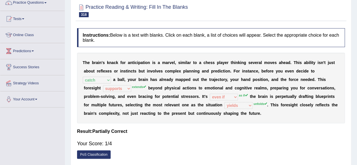
scroll to position [0, 0]
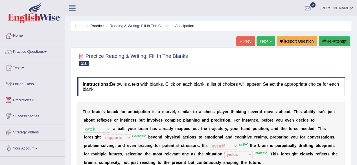
click at [339, 39] on button "Re-Attempt" at bounding box center [333, 41] width 31 height 10
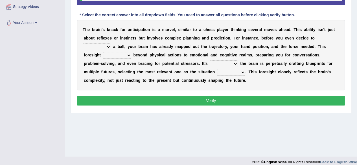
click at [96, 47] on select "catch pull take tap" at bounding box center [97, 46] width 28 height 7
select select "catch"
click at [83, 43] on select "catch pull take tap" at bounding box center [97, 46] width 28 height 7
click at [118, 56] on select "locates extends supports assigns" at bounding box center [117, 55] width 28 height 7
select select "extends"
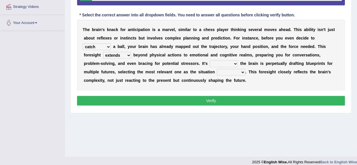
click at [103, 52] on select "locates extends supports assigns" at bounding box center [117, 55] width 28 height 7
click at [210, 63] on select "though as if so that even if" at bounding box center [223, 63] width 28 height 7
select select "as if"
click at [209, 60] on select "though as if so that even if" at bounding box center [223, 63] width 28 height 7
click at [217, 71] on select "contracts stagnates yields unfolds" at bounding box center [231, 72] width 28 height 7
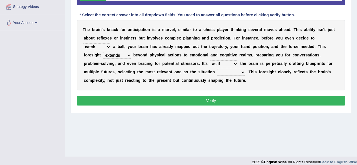
select select "unfolds"
click at [217, 69] on select "contracts stagnates yields unfolds" at bounding box center [231, 72] width 28 height 7
click at [221, 98] on button "Verify" at bounding box center [211, 101] width 268 height 10
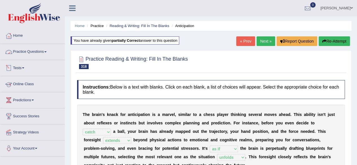
click at [37, 57] on link "Practice Questions" at bounding box center [32, 51] width 64 height 14
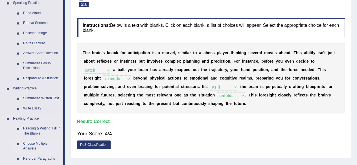
scroll to position [77, 0]
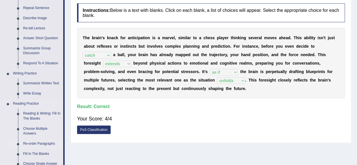
click at [37, 143] on link "Re-order Paragraphs" at bounding box center [42, 144] width 43 height 10
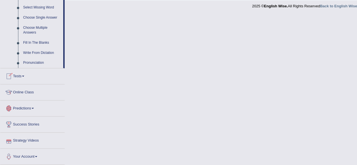
scroll to position [292, 0]
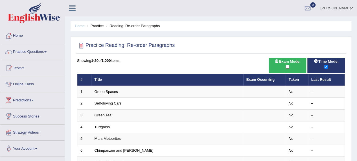
click at [65, 11] on div at bounding box center [32, 14] width 65 height 28
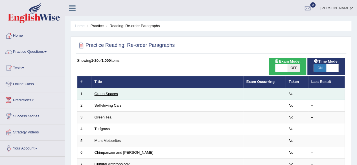
click at [103, 92] on link "Green Spaces" at bounding box center [105, 94] width 23 height 4
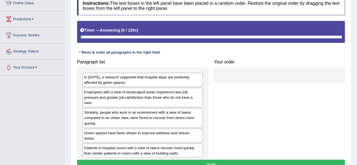
scroll to position [86, 0]
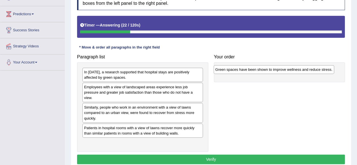
drag, startPoint x: 168, startPoint y: 130, endPoint x: 308, endPoint y: 72, distance: 151.7
click at [308, 72] on div "Green spaces have been shown to improve wellness and reduce stress." at bounding box center [273, 69] width 120 height 8
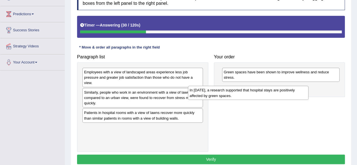
drag, startPoint x: 181, startPoint y: 74, endPoint x: 288, endPoint y: 92, distance: 108.1
click at [288, 92] on div "In [DATE], a research supported that hospital stays are positively affected by …" at bounding box center [248, 93] width 120 height 14
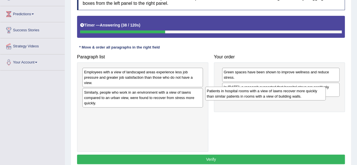
drag, startPoint x: 170, startPoint y: 119, endPoint x: 294, endPoint y: 100, distance: 125.0
click at [294, 100] on div "Patients in hospital rooms with a view of lawns recover more quickly than simil…" at bounding box center [265, 94] width 120 height 14
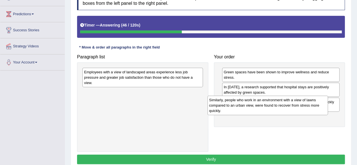
drag, startPoint x: 151, startPoint y: 97, endPoint x: 287, endPoint y: 110, distance: 136.8
click at [287, 110] on div "Similarly, people who work in an environment with a view of lawns compared to a…" at bounding box center [267, 105] width 120 height 19
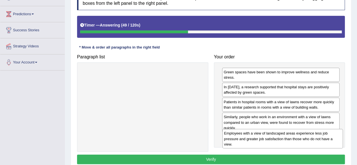
drag, startPoint x: 140, startPoint y: 69, endPoint x: 280, endPoint y: 131, distance: 152.6
click at [280, 131] on div "Employees with a view of landscaped areas experience less job pressure and grea…" at bounding box center [282, 138] width 120 height 19
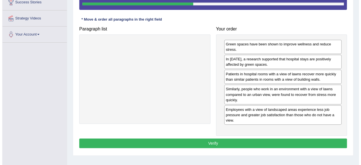
scroll to position [122, 0]
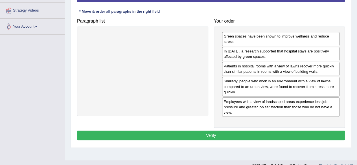
click at [188, 134] on button "Verify" at bounding box center [211, 136] width 268 height 10
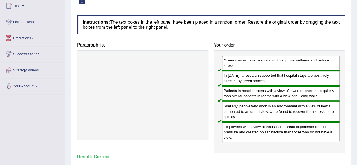
scroll to position [0, 0]
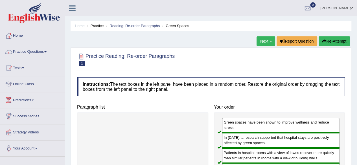
click at [265, 45] on link "Next »" at bounding box center [265, 41] width 19 height 10
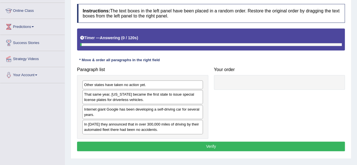
scroll to position [74, 0]
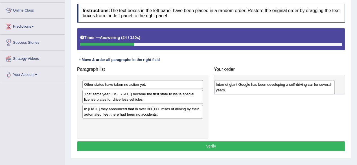
drag, startPoint x: 127, startPoint y: 115, endPoint x: 260, endPoint y: 87, distance: 135.5
click at [260, 87] on div "Internet giant Google has been developing a self-driving car for several years." at bounding box center [274, 87] width 120 height 14
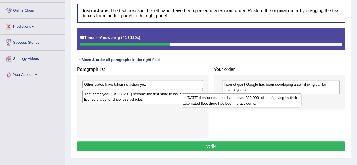
drag, startPoint x: 162, startPoint y: 110, endPoint x: 260, endPoint y: 99, distance: 99.0
click at [260, 99] on div "In 2012 they announced that in over 300,000 miles of driving by their automated…" at bounding box center [241, 100] width 120 height 14
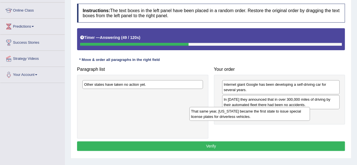
drag, startPoint x: 165, startPoint y: 100, endPoint x: 275, endPoint y: 117, distance: 111.1
click at [275, 117] on div "That same year, Nevada became the first state to issue special license plates f…" at bounding box center [249, 114] width 120 height 14
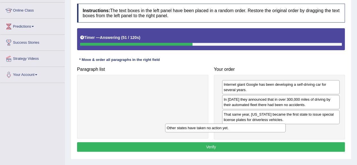
drag, startPoint x: 148, startPoint y: 87, endPoint x: 251, endPoint y: 136, distance: 114.2
click at [251, 132] on div "Other states have taken no action yet." at bounding box center [225, 127] width 120 height 8
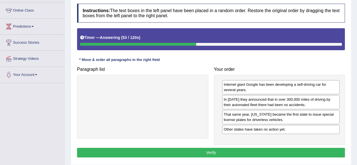
click at [169, 154] on button "Verify" at bounding box center [211, 153] width 268 height 10
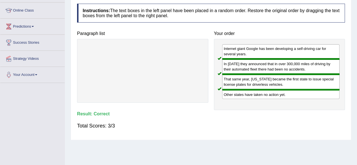
scroll to position [0, 0]
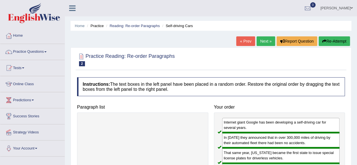
click at [262, 42] on link "Next »" at bounding box center [265, 41] width 19 height 10
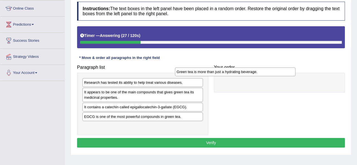
drag, startPoint x: 151, startPoint y: 127, endPoint x: 253, endPoint y: 84, distance: 110.5
click at [253, 76] on div "Green tea is more than just a hydrating beverage." at bounding box center [235, 71] width 120 height 8
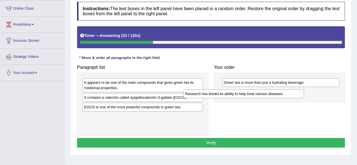
drag, startPoint x: 166, startPoint y: 81, endPoint x: 267, endPoint y: 93, distance: 101.6
click at [267, 93] on div "Research has tested its ability to help treat various diseases." at bounding box center [243, 93] width 120 height 8
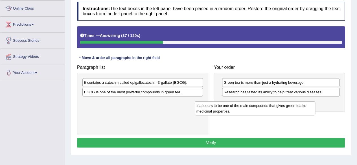
drag, startPoint x: 159, startPoint y: 88, endPoint x: 271, endPoint y: 111, distance: 114.8
click at [271, 111] on div "It appears to be one of the main compounds that gives green tea its medicinal p…" at bounding box center [255, 108] width 120 height 14
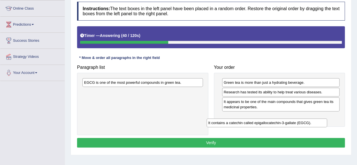
drag, startPoint x: 167, startPoint y: 84, endPoint x: 292, endPoint y: 121, distance: 130.6
click at [292, 121] on div "It contains a catechin called epigallocatechin-3-gallate (EGCG)." at bounding box center [266, 122] width 120 height 8
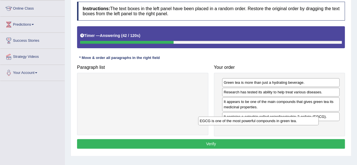
drag, startPoint x: 173, startPoint y: 83, endPoint x: 289, endPoint y: 122, distance: 121.9
click at [289, 122] on div "EGCG is one of the most powerful compounds in green tea." at bounding box center [258, 120] width 120 height 8
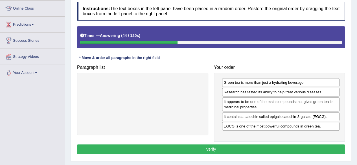
click at [211, 147] on button "Verify" at bounding box center [211, 149] width 268 height 10
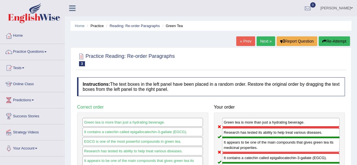
click at [325, 43] on button "Re-Attempt" at bounding box center [333, 41] width 31 height 10
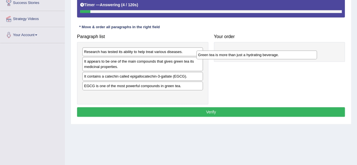
drag, startPoint x: 149, startPoint y: 96, endPoint x: 263, endPoint y: 56, distance: 120.7
click at [263, 56] on div "Green tea is more than just a hydrating beverage." at bounding box center [256, 54] width 120 height 8
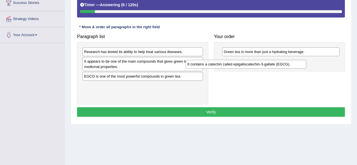
drag, startPoint x: 142, startPoint y: 78, endPoint x: 247, endPoint y: 69, distance: 105.1
click at [247, 68] on div "It contains a catechin called epigallocatechin-3-gallate (EGCG)." at bounding box center [246, 64] width 120 height 8
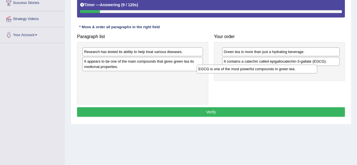
drag, startPoint x: 168, startPoint y: 75, endPoint x: 282, endPoint y: 69, distance: 114.4
click at [282, 69] on div "EGCG is one of the most powerful compounds in green tea." at bounding box center [256, 69] width 120 height 8
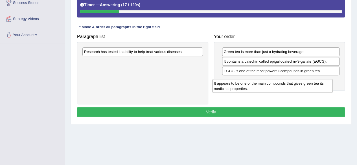
drag, startPoint x: 143, startPoint y: 64, endPoint x: 273, endPoint y: 86, distance: 131.8
click at [273, 86] on div "It appears to be one of the main compounds that gives green tea its medicinal p…" at bounding box center [272, 86] width 120 height 14
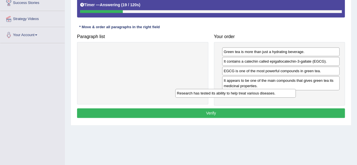
drag, startPoint x: 162, startPoint y: 53, endPoint x: 277, endPoint y: 106, distance: 126.8
click at [277, 97] on div "Research has tested its ability to help treat various diseases." at bounding box center [235, 93] width 120 height 8
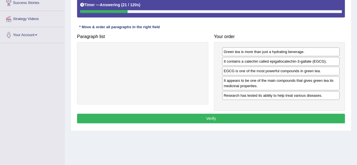
click at [194, 114] on button "Verify" at bounding box center [211, 119] width 268 height 10
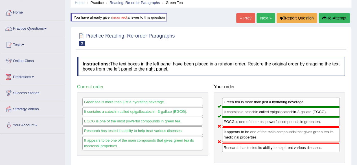
scroll to position [23, 0]
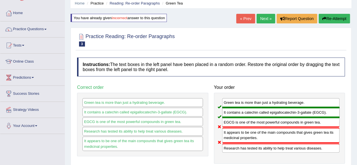
click at [259, 18] on link "Next »" at bounding box center [265, 19] width 19 height 10
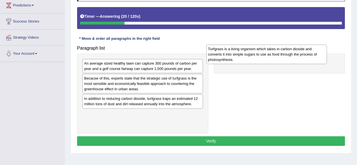
drag, startPoint x: 186, startPoint y: 123, endPoint x: 314, endPoint y: 63, distance: 141.1
click at [314, 63] on div "Turfgrass is a living organism which takes in carbon dioxide and converts it in…" at bounding box center [266, 54] width 120 height 19
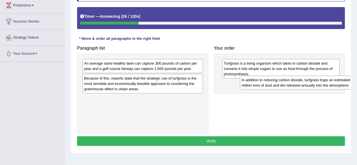
drag, startPoint x: 154, startPoint y: 104, endPoint x: 312, endPoint y: 86, distance: 158.4
click at [312, 86] on div "In addition to reducing carbon dioxide, turfgrass traps an estimated 12 million…" at bounding box center [300, 83] width 120 height 14
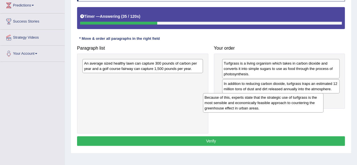
drag, startPoint x: 150, startPoint y: 87, endPoint x: 273, endPoint y: 106, distance: 124.4
click at [273, 106] on div "Because of this, experts state that the strategic use of turfgrass is the most …" at bounding box center [263, 102] width 120 height 19
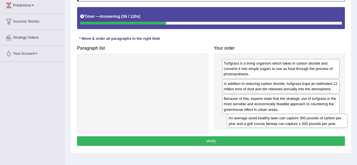
drag, startPoint x: 149, startPoint y: 70, endPoint x: 292, endPoint y: 124, distance: 152.8
click at [292, 124] on div "An average sized healthy lawn can capture 300 pounds of carbon per year and a g…" at bounding box center [287, 121] width 120 height 14
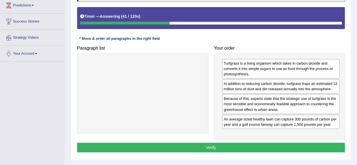
click at [196, 147] on button "Verify" at bounding box center [211, 148] width 268 height 10
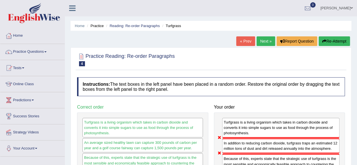
click at [334, 38] on button "Re-Attempt" at bounding box center [333, 41] width 31 height 10
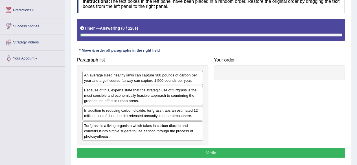
scroll to position [90, 0]
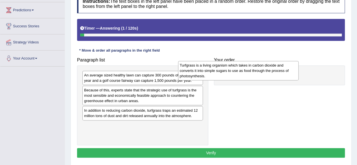
drag, startPoint x: 124, startPoint y: 133, endPoint x: 223, endPoint y: 73, distance: 115.5
click at [223, 73] on div "Turfgrass is a living organism which takes in carbon dioxide and converts it in…" at bounding box center [238, 70] width 120 height 19
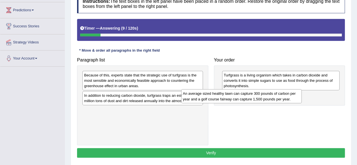
drag, startPoint x: 143, startPoint y: 80, endPoint x: 242, endPoint y: 100, distance: 101.1
click at [242, 100] on div "An average sized healthy lawn can capture 300 pounds of carbon per year and a g…" at bounding box center [241, 96] width 120 height 14
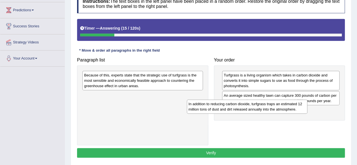
drag, startPoint x: 145, startPoint y: 99, endPoint x: 271, endPoint y: 110, distance: 126.2
click at [271, 110] on div "In addition to reducing carbon dioxide, turfgrass traps an estimated 12 million…" at bounding box center [247, 107] width 120 height 14
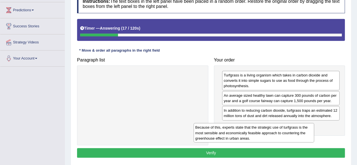
drag, startPoint x: 166, startPoint y: 84, endPoint x: 277, endPoint y: 137, distance: 122.8
click at [277, 137] on div "Because of this, experts state that the strategic use of turfgrass is the most …" at bounding box center [253, 132] width 120 height 19
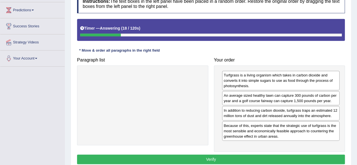
click at [206, 156] on button "Verify" at bounding box center [211, 159] width 268 height 10
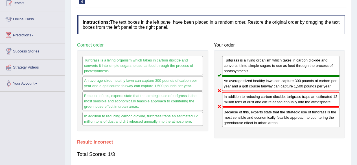
scroll to position [63, 0]
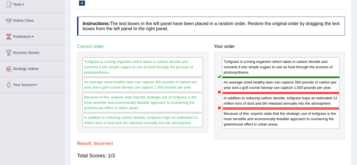
click at [280, 121] on div "Because of this, experts state that the strategic use of turfgrass is the most …" at bounding box center [281, 119] width 118 height 20
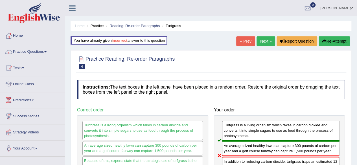
click at [270, 39] on link "Next »" at bounding box center [265, 41] width 19 height 10
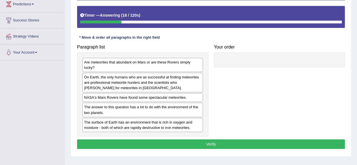
scroll to position [96, 0]
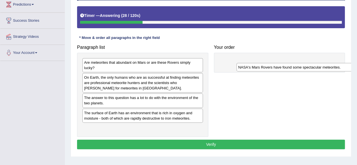
drag, startPoint x: 135, startPoint y: 100, endPoint x: 289, endPoint y: 70, distance: 156.6
click at [289, 70] on div "NASA's Mars Rovers have found some spectacular meteorites." at bounding box center [296, 67] width 120 height 8
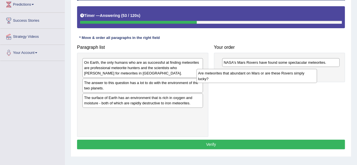
drag, startPoint x: 144, startPoint y: 69, endPoint x: 258, endPoint y: 79, distance: 114.4
click at [258, 79] on div "Are meteorites that abundant on Mars or are these Rovers simply lucky?" at bounding box center [256, 76] width 120 height 14
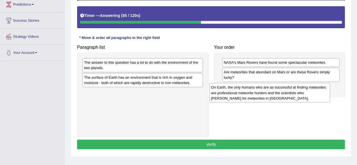
drag, startPoint x: 173, startPoint y: 70, endPoint x: 304, endPoint y: 93, distance: 132.7
click at [304, 93] on div "On Earth, the only humans who are as successful at finding meteorites are profe…" at bounding box center [269, 92] width 120 height 19
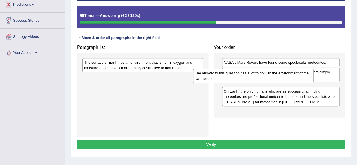
drag, startPoint x: 179, startPoint y: 66, endPoint x: 293, endPoint y: 82, distance: 115.6
click at [293, 82] on div "The answer to this question has a lot to do with the environment of the two pla…" at bounding box center [253, 76] width 120 height 14
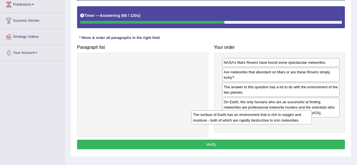
drag, startPoint x: 158, startPoint y: 70, endPoint x: 268, endPoint y: 129, distance: 125.1
click at [268, 124] on div "The surface of Earth has an environment that is rich in oxygen and moisture - b…" at bounding box center [251, 117] width 120 height 14
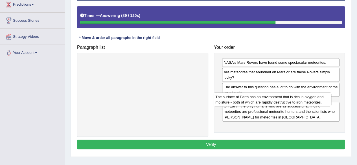
drag, startPoint x: 268, startPoint y: 129, endPoint x: 260, endPoint y: 104, distance: 26.4
click at [260, 104] on div "The surface of Earth has an environment that is rich in oxygen and moisture - b…" at bounding box center [272, 99] width 118 height 14
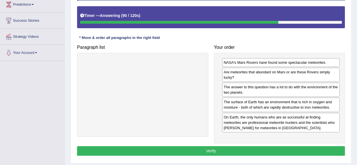
click at [191, 147] on button "Verify" at bounding box center [211, 151] width 268 height 10
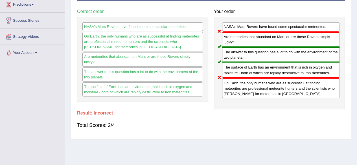
scroll to position [0, 0]
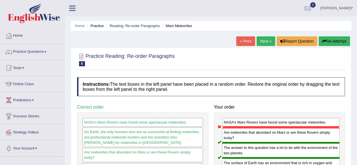
click at [267, 43] on link "Next »" at bounding box center [265, 41] width 19 height 10
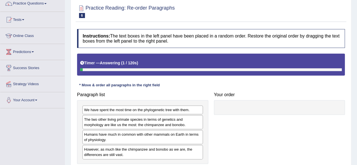
scroll to position [74, 0]
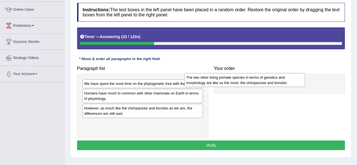
drag, startPoint x: 156, startPoint y: 101, endPoint x: 258, endPoint y: 86, distance: 103.2
click at [258, 86] on div "The two other living primate species in terms of genetics and morphology are li…" at bounding box center [244, 80] width 120 height 14
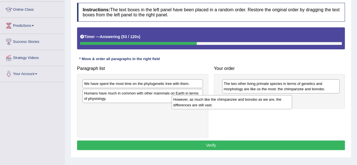
drag, startPoint x: 139, startPoint y: 112, endPoint x: 241, endPoint y: 107, distance: 102.2
click at [241, 107] on div "However, as much like the chimpanzee and bonobo as we are, the differences are …" at bounding box center [231, 102] width 120 height 14
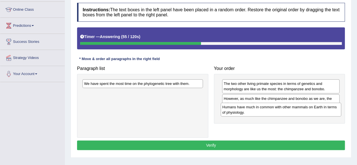
drag, startPoint x: 146, startPoint y: 93, endPoint x: 284, endPoint y: 107, distance: 138.9
click at [284, 107] on div "Humans have much in common with other mammals on Earth in terms of physiology." at bounding box center [280, 110] width 120 height 14
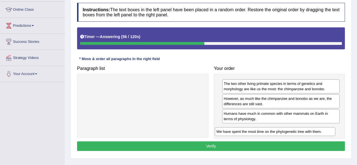
drag, startPoint x: 151, startPoint y: 85, endPoint x: 283, endPoint y: 134, distance: 141.1
click at [283, 134] on div "We have spent the most time on the phylogenetic tree with them." at bounding box center [275, 131] width 120 height 8
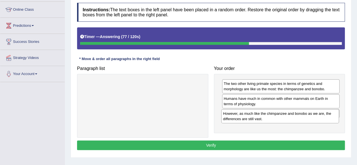
drag, startPoint x: 259, startPoint y: 99, endPoint x: 258, endPoint y: 114, distance: 15.0
click at [258, 114] on div "However, as much like the chimpanzee and bonobo as we are, the differences are …" at bounding box center [280, 116] width 118 height 14
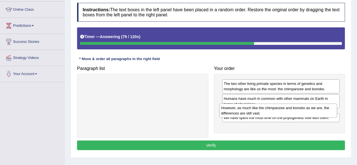
drag, startPoint x: 256, startPoint y: 122, endPoint x: 253, endPoint y: 107, distance: 14.9
click at [253, 107] on div "However, as much like the chimpanzee and bonobo as we are, the differences are …" at bounding box center [278, 110] width 118 height 14
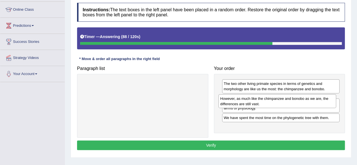
drag, startPoint x: 246, startPoint y: 115, endPoint x: 243, endPoint y: 100, distance: 15.0
click at [243, 100] on div "However, as much like the chimpanzee and bonobo as we are, the differences are …" at bounding box center [277, 101] width 118 height 14
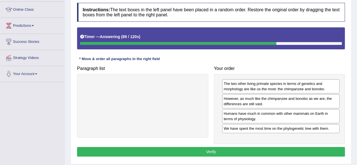
click at [223, 152] on button "Verify" at bounding box center [211, 152] width 268 height 10
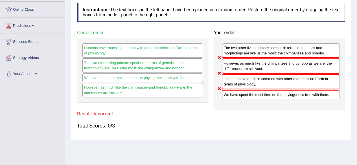
scroll to position [0, 0]
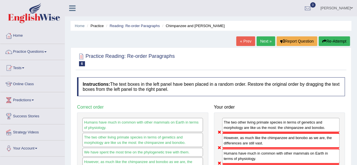
click at [342, 43] on button "Re-Attempt" at bounding box center [333, 41] width 31 height 10
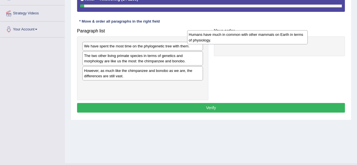
drag, startPoint x: 156, startPoint y: 75, endPoint x: 262, endPoint y: 43, distance: 110.9
click at [262, 43] on div "Humans have much in common with other mammals on Earth in terms of physiology." at bounding box center [247, 37] width 120 height 14
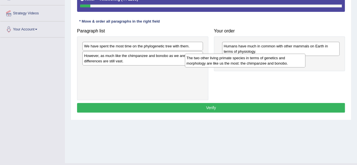
drag, startPoint x: 163, startPoint y: 61, endPoint x: 265, endPoint y: 64, distance: 102.4
click at [265, 64] on div "The two other living primate species in terms of genetics and morphology are li…" at bounding box center [245, 61] width 120 height 14
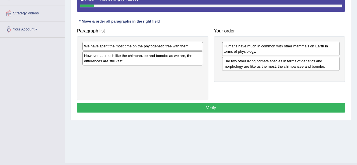
drag, startPoint x: 166, startPoint y: 50, endPoint x: 178, endPoint y: 51, distance: 11.3
click at [178, 51] on div "We have spent the most time on the phylogenetic tree with them. However, as muc…" at bounding box center [142, 68] width 131 height 64
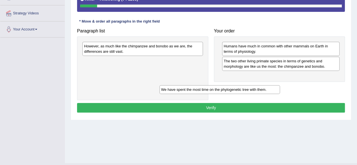
drag, startPoint x: 179, startPoint y: 48, endPoint x: 258, endPoint y: 91, distance: 90.1
click at [258, 91] on div "We have spent the most time on the phylogenetic tree with them." at bounding box center [219, 89] width 120 height 8
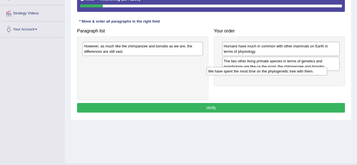
drag, startPoint x: 160, startPoint y: 61, endPoint x: 285, endPoint y: 75, distance: 125.4
click at [285, 75] on div "We have spent the most time on the phylogenetic tree with them." at bounding box center [266, 71] width 120 height 8
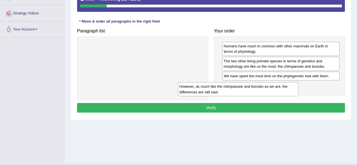
drag, startPoint x: 173, startPoint y: 52, endPoint x: 273, endPoint y: 94, distance: 108.0
click at [273, 94] on div "However, as much like the chimpanzee and bonobo as we are, the differences are …" at bounding box center [238, 89] width 120 height 14
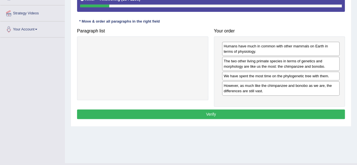
click at [209, 112] on button "Verify" at bounding box center [211, 114] width 268 height 10
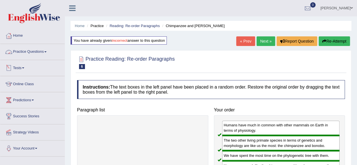
click at [40, 55] on link "Practice Questions" at bounding box center [32, 51] width 64 height 14
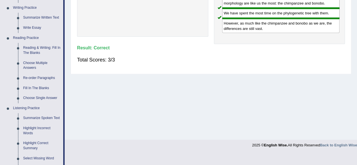
scroll to position [143, 0]
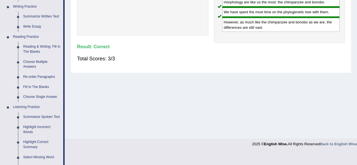
click at [40, 88] on link "Fill In The Blanks" at bounding box center [42, 87] width 43 height 10
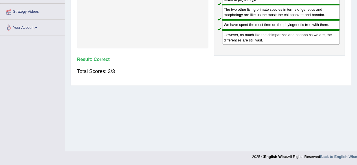
scroll to position [93, 0]
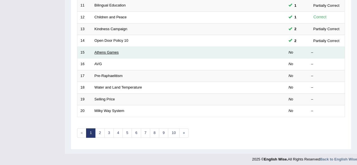
click at [104, 50] on link "Athens Games" at bounding box center [106, 52] width 24 height 4
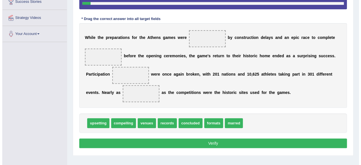
scroll to position [115, 0]
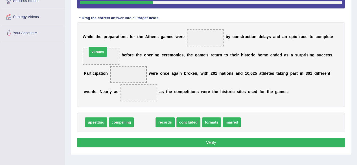
drag, startPoint x: 145, startPoint y: 121, endPoint x: 99, endPoint y: 56, distance: 79.5
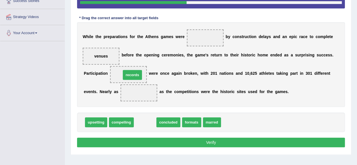
drag, startPoint x: 145, startPoint y: 124, endPoint x: 133, endPoint y: 77, distance: 49.0
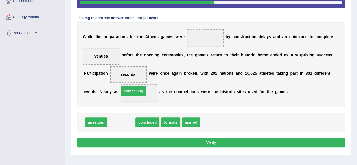
drag, startPoint x: 122, startPoint y: 123, endPoint x: 135, endPoint y: 94, distance: 32.0
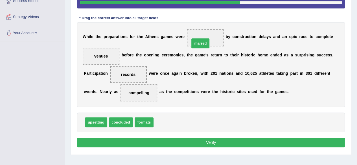
drag, startPoint x: 159, startPoint y: 123, endPoint x: 195, endPoint y: 40, distance: 90.1
click at [151, 138] on button "Verify" at bounding box center [211, 143] width 268 height 10
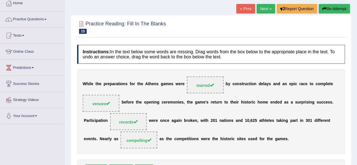
scroll to position [0, 0]
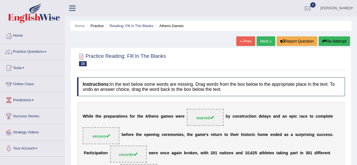
click at [264, 42] on link "Next »" at bounding box center [265, 41] width 19 height 10
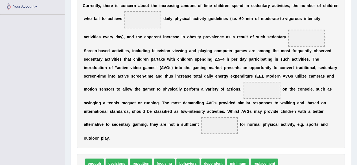
scroll to position [142, 0]
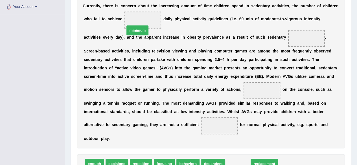
drag, startPoint x: 233, startPoint y: 154, endPoint x: 133, endPoint y: 20, distance: 166.9
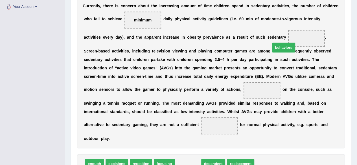
drag, startPoint x: 186, startPoint y: 154, endPoint x: 281, endPoint y: 37, distance: 150.1
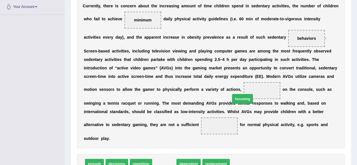
drag, startPoint x: 155, startPoint y: 158, endPoint x: 233, endPoint y: 93, distance: 101.5
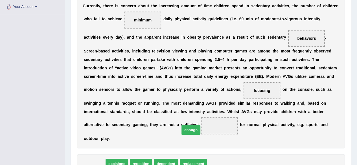
drag, startPoint x: 92, startPoint y: 156, endPoint x: 189, endPoint y: 125, distance: 101.8
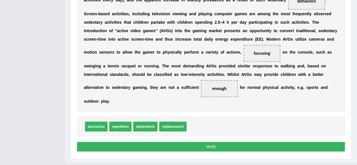
scroll to position [180, 0]
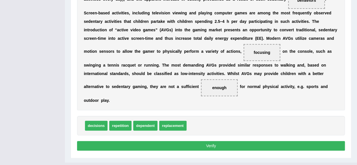
click at [183, 141] on button "Verify" at bounding box center [211, 146] width 268 height 10
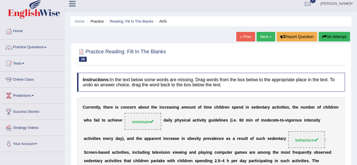
scroll to position [0, 0]
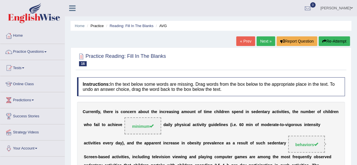
click at [329, 38] on button "Re-Attempt" at bounding box center [333, 41] width 31 height 10
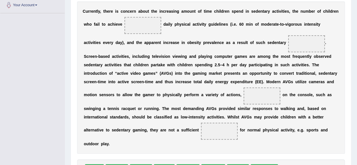
scroll to position [145, 0]
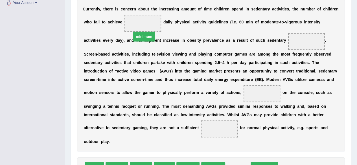
drag, startPoint x: 243, startPoint y: 157, endPoint x: 149, endPoint y: 27, distance: 160.8
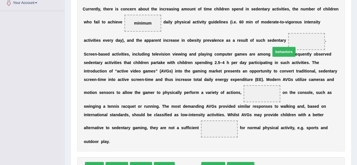
drag, startPoint x: 188, startPoint y: 159, endPoint x: 284, endPoint y: 44, distance: 149.7
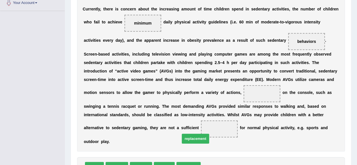
drag, startPoint x: 210, startPoint y: 154, endPoint x: 189, endPoint y: 126, distance: 34.9
click at [163, 162] on span "focusing" at bounding box center [164, 167] width 21 height 10
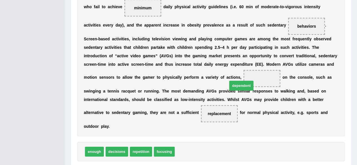
drag, startPoint x: 196, startPoint y: 140, endPoint x: 249, endPoint y: 74, distance: 84.4
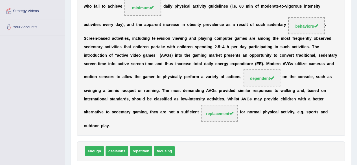
scroll to position [0, 0]
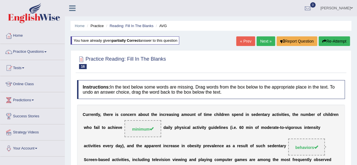
click at [263, 38] on link "Next »" at bounding box center [265, 41] width 19 height 10
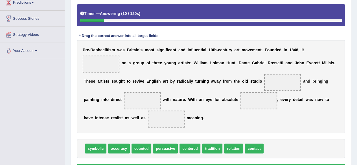
scroll to position [101, 0]
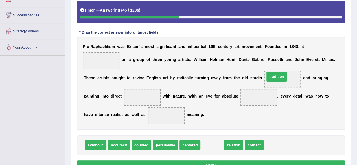
drag, startPoint x: 208, startPoint y: 144, endPoint x: 274, endPoint y: 79, distance: 92.5
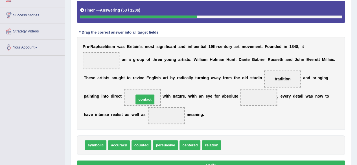
drag, startPoint x: 234, startPoint y: 146, endPoint x: 145, endPoint y: 100, distance: 99.6
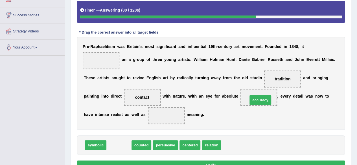
drag, startPoint x: 120, startPoint y: 143, endPoint x: 260, endPoint y: 97, distance: 146.9
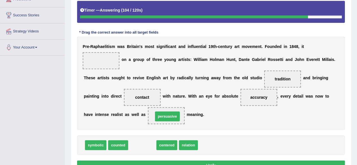
drag, startPoint x: 145, startPoint y: 144, endPoint x: 171, endPoint y: 115, distance: 38.5
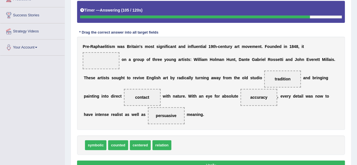
click at [171, 115] on span "persuasive" at bounding box center [166, 115] width 21 height 5
drag, startPoint x: 171, startPoint y: 115, endPoint x: 146, endPoint y: 150, distance: 42.9
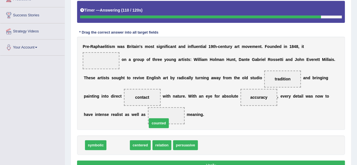
drag, startPoint x: 126, startPoint y: 142, endPoint x: 169, endPoint y: 119, distance: 49.1
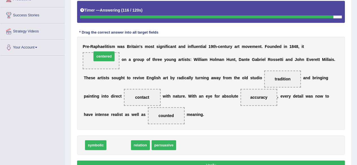
drag, startPoint x: 121, startPoint y: 143, endPoint x: 105, endPoint y: 54, distance: 90.7
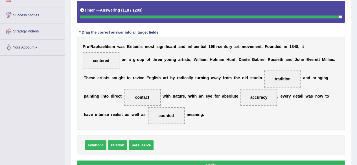
click at [133, 161] on button "Verify" at bounding box center [211, 165] width 268 height 10
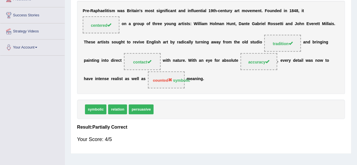
scroll to position [0, 0]
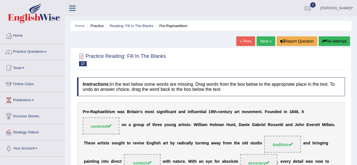
click at [262, 39] on link "Next »" at bounding box center [265, 41] width 19 height 10
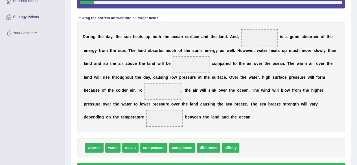
scroll to position [116, 0]
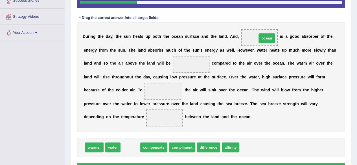
drag, startPoint x: 128, startPoint y: 148, endPoint x: 263, endPoint y: 39, distance: 174.0
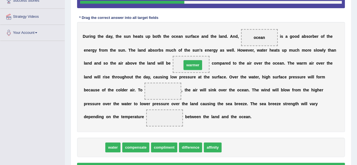
drag, startPoint x: 95, startPoint y: 150, endPoint x: 193, endPoint y: 68, distance: 128.3
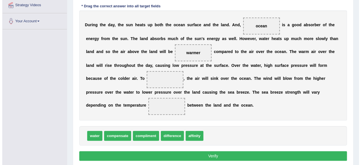
scroll to position [128, 0]
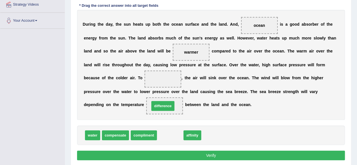
drag, startPoint x: 171, startPoint y: 135, endPoint x: 164, endPoint y: 106, distance: 30.2
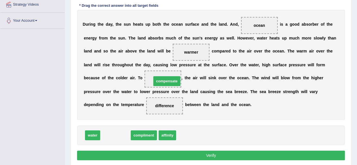
drag, startPoint x: 122, startPoint y: 134, endPoint x: 173, endPoint y: 80, distance: 74.6
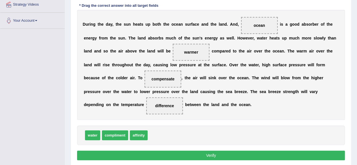
click at [163, 154] on button "Verify" at bounding box center [211, 156] width 268 height 10
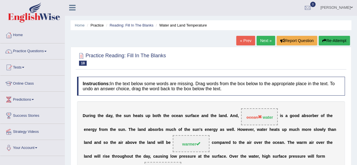
scroll to position [0, 0]
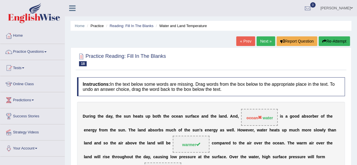
click at [261, 45] on link "Next »" at bounding box center [265, 41] width 19 height 10
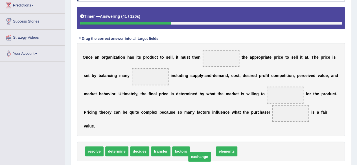
drag, startPoint x: 209, startPoint y: 150, endPoint x: 206, endPoint y: 154, distance: 5.2
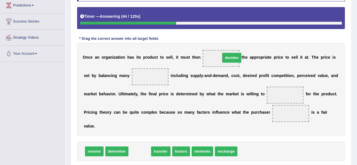
drag, startPoint x: 138, startPoint y: 152, endPoint x: 230, endPoint y: 59, distance: 131.0
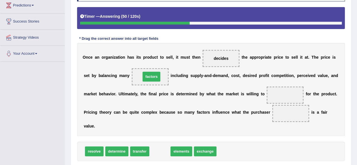
drag, startPoint x: 160, startPoint y: 149, endPoint x: 151, endPoint y: 75, distance: 74.6
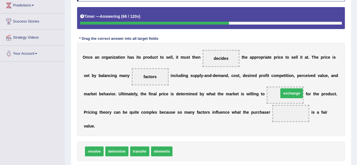
drag, startPoint x: 188, startPoint y: 151, endPoint x: 293, endPoint y: 98, distance: 117.3
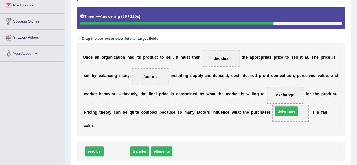
drag, startPoint x: 117, startPoint y: 151, endPoint x: 288, endPoint y: 113, distance: 175.2
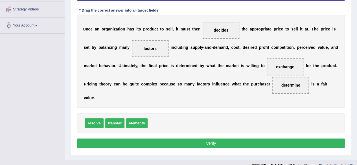
scroll to position [124, 0]
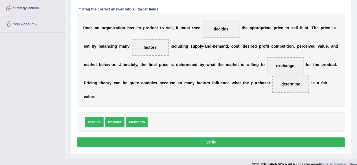
click at [187, 144] on button "Verify" at bounding box center [211, 142] width 268 height 10
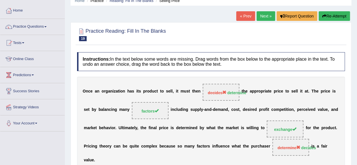
scroll to position [24, 0]
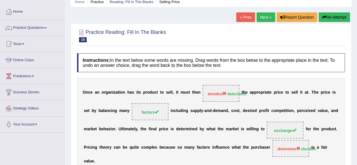
click at [320, 17] on button "Re-Attempt" at bounding box center [333, 17] width 31 height 10
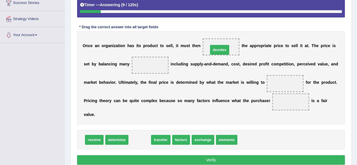
drag, startPoint x: 144, startPoint y: 139, endPoint x: 224, endPoint y: 49, distance: 120.2
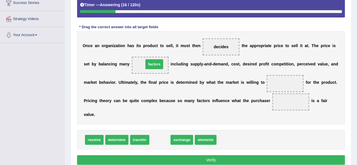
drag, startPoint x: 154, startPoint y: 138, endPoint x: 149, endPoint y: 63, distance: 75.8
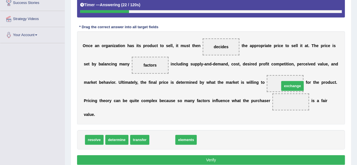
drag, startPoint x: 160, startPoint y: 138, endPoint x: 285, endPoint y: 82, distance: 136.9
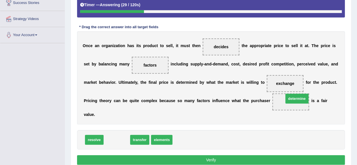
drag, startPoint x: 113, startPoint y: 140, endPoint x: 289, endPoint y: 105, distance: 179.5
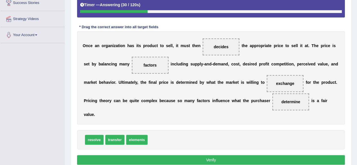
click at [215, 161] on button "Verify" at bounding box center [211, 160] width 268 height 10
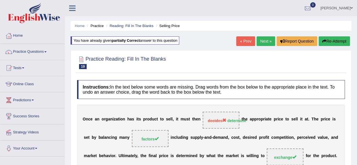
click at [325, 45] on button "Re-Attempt" at bounding box center [333, 41] width 31 height 10
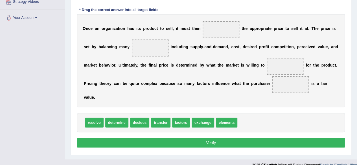
scroll to position [131, 0]
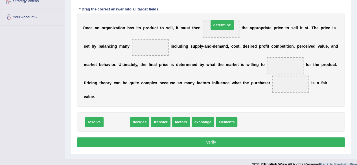
drag, startPoint x: 114, startPoint y: 123, endPoint x: 221, endPoint y: 21, distance: 147.8
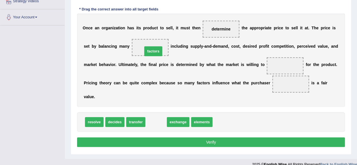
drag, startPoint x: 154, startPoint y: 122, endPoint x: 152, endPoint y: 50, distance: 71.9
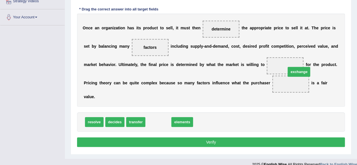
drag, startPoint x: 158, startPoint y: 123, endPoint x: 290, endPoint y: 65, distance: 144.1
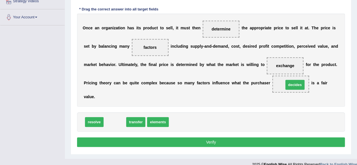
drag, startPoint x: 118, startPoint y: 121, endPoint x: 298, endPoint y: 83, distance: 183.7
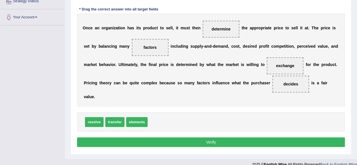
click at [213, 140] on button "Verify" at bounding box center [211, 142] width 268 height 10
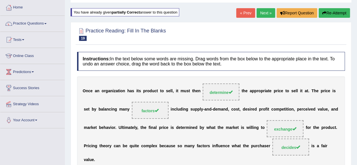
scroll to position [0, 0]
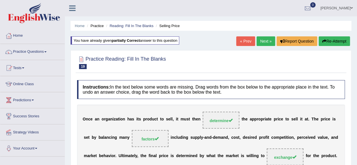
click at [259, 38] on link "Next »" at bounding box center [265, 41] width 19 height 10
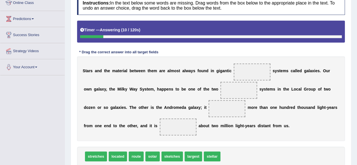
scroll to position [91, 0]
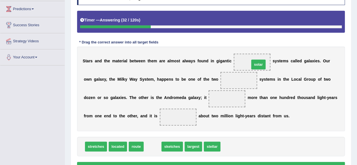
drag, startPoint x: 153, startPoint y: 145, endPoint x: 259, endPoint y: 63, distance: 133.6
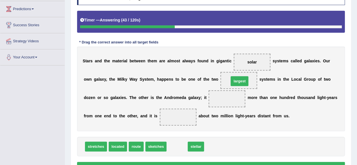
drag, startPoint x: 173, startPoint y: 147, endPoint x: 238, endPoint y: 83, distance: 91.1
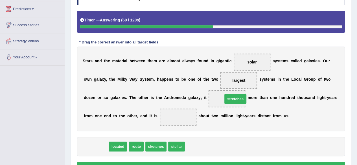
drag, startPoint x: 96, startPoint y: 146, endPoint x: 235, endPoint y: 98, distance: 147.1
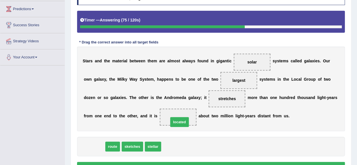
drag, startPoint x: 100, startPoint y: 148, endPoint x: 186, endPoint y: 123, distance: 89.6
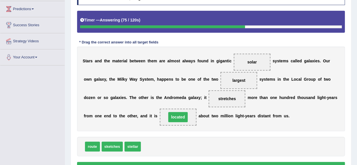
click at [186, 123] on span "located" at bounding box center [178, 117] width 37 height 17
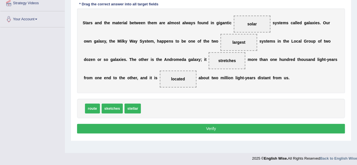
scroll to position [129, 0]
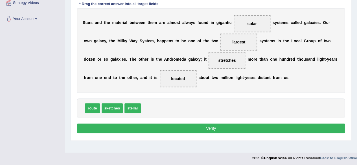
click at [183, 125] on button "Verify" at bounding box center [211, 128] width 268 height 10
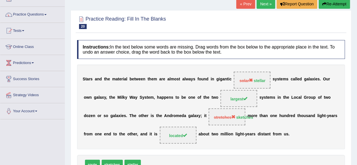
scroll to position [36, 0]
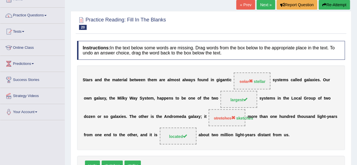
click at [335, 3] on button "Re-Attempt" at bounding box center [333, 5] width 31 height 10
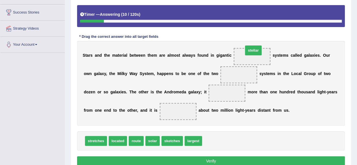
drag, startPoint x: 212, startPoint y: 140, endPoint x: 251, endPoint y: 58, distance: 91.2
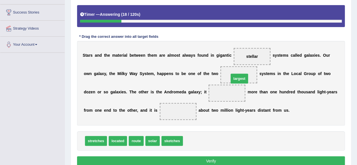
drag, startPoint x: 196, startPoint y: 140, endPoint x: 244, endPoint y: 78, distance: 78.6
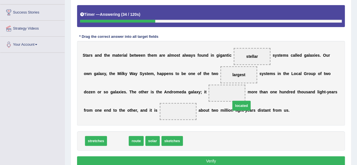
drag, startPoint x: 120, startPoint y: 142, endPoint x: 236, endPoint y: 101, distance: 123.7
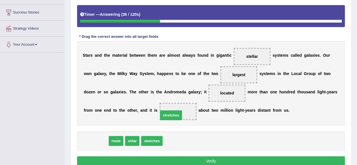
drag, startPoint x: 101, startPoint y: 141, endPoint x: 189, endPoint y: 116, distance: 91.9
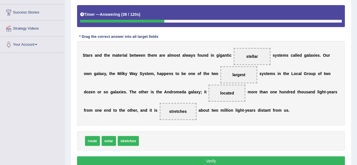
click at [175, 156] on button "Verify" at bounding box center [211, 161] width 268 height 10
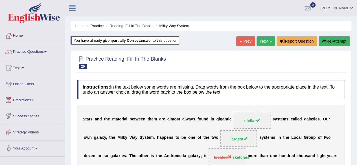
click at [266, 41] on link "Next »" at bounding box center [265, 41] width 19 height 10
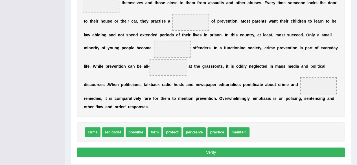
scroll to position [138, 0]
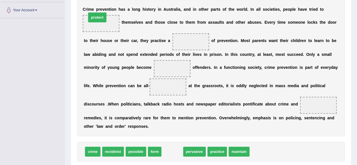
drag, startPoint x: 172, startPoint y: 153, endPoint x: 97, endPoint y: 20, distance: 153.2
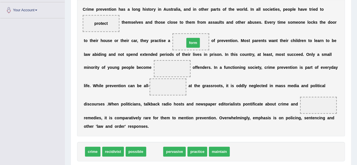
drag, startPoint x: 155, startPoint y: 151, endPoint x: 193, endPoint y: 42, distance: 115.4
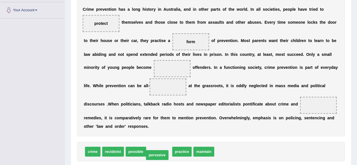
drag, startPoint x: 160, startPoint y: 151, endPoint x: 158, endPoint y: 154, distance: 3.9
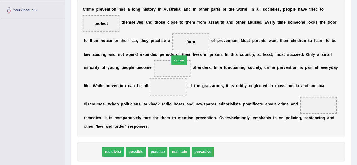
drag, startPoint x: 91, startPoint y: 151, endPoint x: 178, endPoint y: 59, distance: 125.4
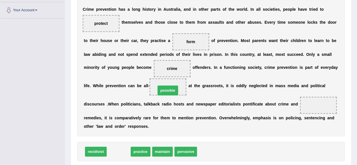
drag, startPoint x: 118, startPoint y: 151, endPoint x: 167, endPoint y: 89, distance: 78.4
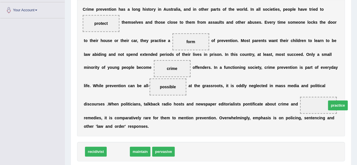
drag, startPoint x: 117, startPoint y: 153, endPoint x: 316, endPoint y: 111, distance: 204.0
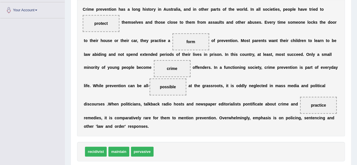
scroll to position [174, 0]
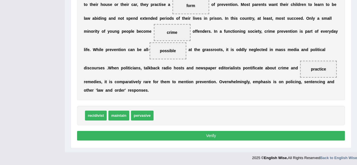
click at [274, 132] on button "Verify" at bounding box center [211, 136] width 268 height 10
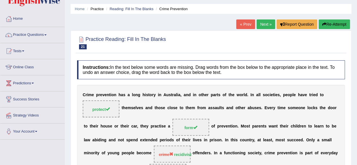
scroll to position [16, 0]
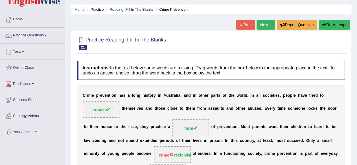
click at [331, 28] on button "Re-Attempt" at bounding box center [333, 25] width 31 height 10
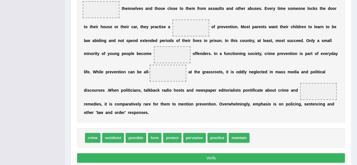
scroll to position [160, 0]
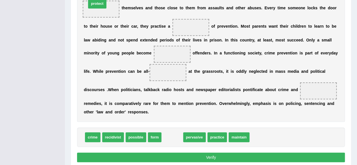
drag, startPoint x: 174, startPoint y: 138, endPoint x: 99, endPoint y: 5, distance: 153.0
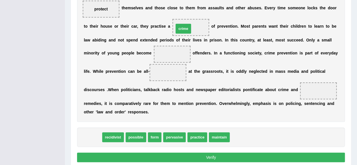
drag, startPoint x: 95, startPoint y: 136, endPoint x: 186, endPoint y: 27, distance: 141.3
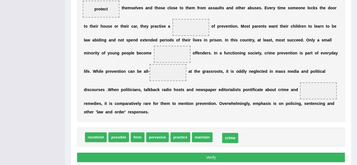
drag, startPoint x: 191, startPoint y: 26, endPoint x: 231, endPoint y: 137, distance: 117.4
drag, startPoint x: 220, startPoint y: 134, endPoint x: 168, endPoint y: 51, distance: 98.6
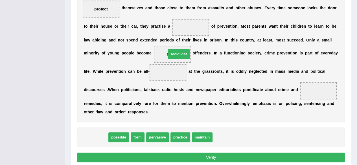
drag, startPoint x: 101, startPoint y: 136, endPoint x: 184, endPoint y: 52, distance: 117.8
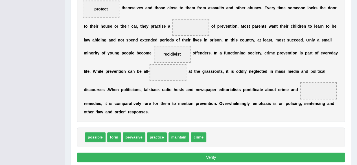
click at [133, 137] on span "pervasive" at bounding box center [134, 137] width 23 height 10
drag, startPoint x: 133, startPoint y: 137, endPoint x: 167, endPoint y: 74, distance: 71.5
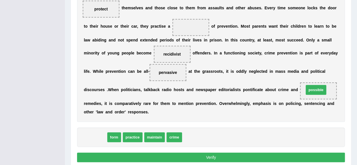
drag, startPoint x: 96, startPoint y: 135, endPoint x: 317, endPoint y: 88, distance: 225.5
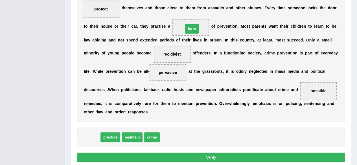
drag, startPoint x: 90, startPoint y: 136, endPoint x: 190, endPoint y: 28, distance: 147.4
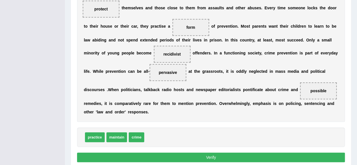
click at [171, 157] on button "Verify" at bounding box center [211, 158] width 268 height 10
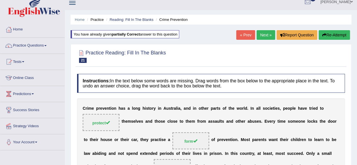
scroll to position [0, 0]
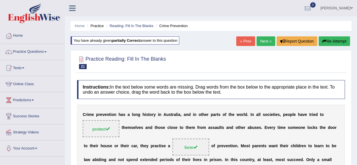
click at [265, 42] on link "Next »" at bounding box center [265, 41] width 19 height 10
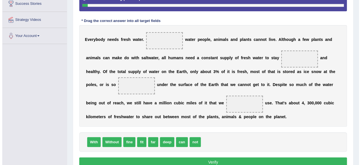
scroll to position [113, 0]
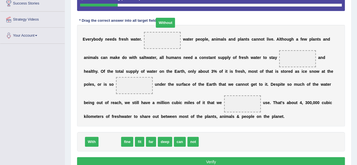
drag, startPoint x: 109, startPoint y: 140, endPoint x: 164, endPoint y: 20, distance: 132.3
click at [164, 20] on span "Without" at bounding box center [165, 23] width 19 height 10
drag, startPoint x: 115, startPoint y: 141, endPoint x: 167, endPoint y: 36, distance: 117.1
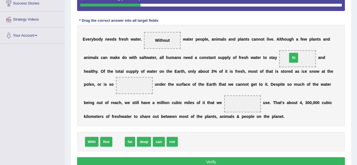
drag, startPoint x: 117, startPoint y: 142, endPoint x: 292, endPoint y: 59, distance: 193.1
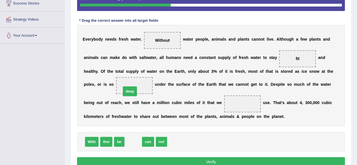
drag, startPoint x: 131, startPoint y: 142, endPoint x: 127, endPoint y: 92, distance: 50.6
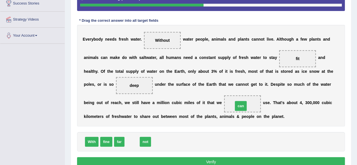
drag, startPoint x: 130, startPoint y: 142, endPoint x: 239, endPoint y: 106, distance: 114.3
click at [185, 161] on button "Verify" at bounding box center [211, 162] width 268 height 10
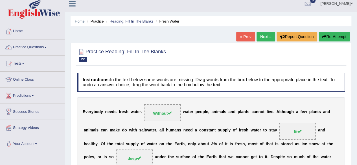
scroll to position [0, 0]
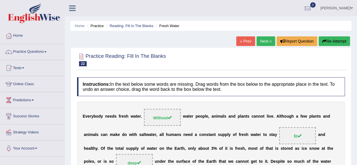
click at [263, 41] on link "Next »" at bounding box center [265, 41] width 19 height 10
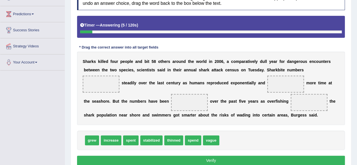
scroll to position [86, 0]
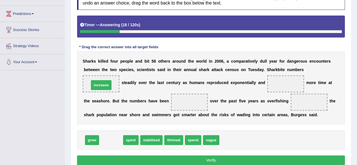
drag, startPoint x: 109, startPoint y: 140, endPoint x: 99, endPoint y: 85, distance: 56.0
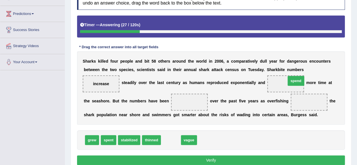
drag, startPoint x: 173, startPoint y: 139, endPoint x: 298, endPoint y: 80, distance: 138.2
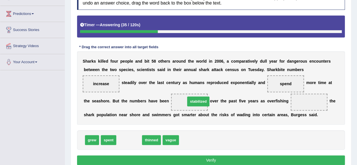
drag, startPoint x: 130, startPoint y: 140, endPoint x: 199, endPoint y: 101, distance: 79.1
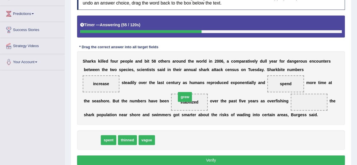
drag, startPoint x: 88, startPoint y: 139, endPoint x: 187, endPoint y: 106, distance: 104.4
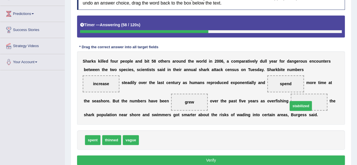
drag, startPoint x: 151, startPoint y: 141, endPoint x: 299, endPoint y: 107, distance: 152.7
click at [153, 160] on button "Verify" at bounding box center [211, 160] width 268 height 10
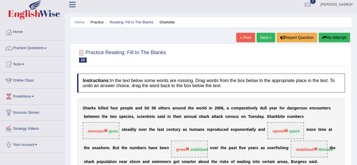
scroll to position [2, 0]
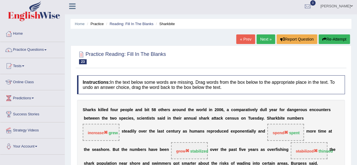
click at [329, 38] on button "Re-Attempt" at bounding box center [333, 39] width 31 height 10
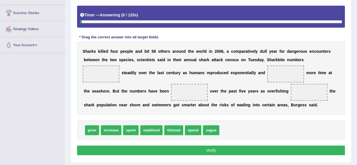
scroll to position [103, 0]
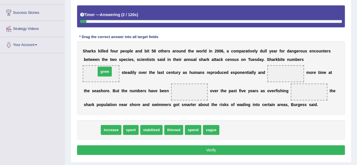
drag, startPoint x: 89, startPoint y: 131, endPoint x: 102, endPoint y: 72, distance: 59.7
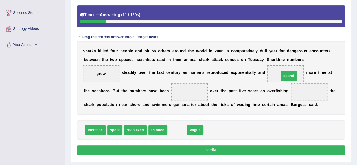
drag, startPoint x: 175, startPoint y: 129, endPoint x: 286, endPoint y: 75, distance: 123.3
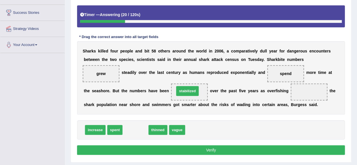
drag, startPoint x: 137, startPoint y: 130, endPoint x: 189, endPoint y: 92, distance: 64.3
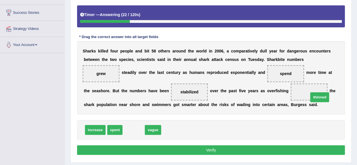
drag, startPoint x: 134, startPoint y: 132, endPoint x: 320, endPoint y: 100, distance: 188.6
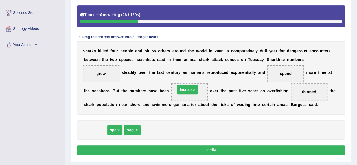
drag, startPoint x: 87, startPoint y: 132, endPoint x: 177, endPoint y: 93, distance: 98.5
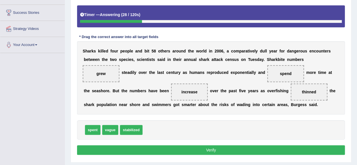
click at [169, 148] on button "Verify" at bounding box center [211, 150] width 268 height 10
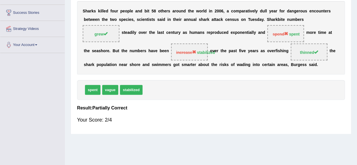
scroll to position [0, 0]
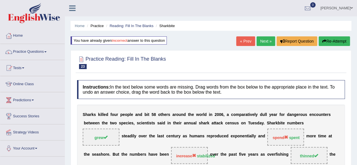
click at [262, 42] on link "Next »" at bounding box center [265, 41] width 19 height 10
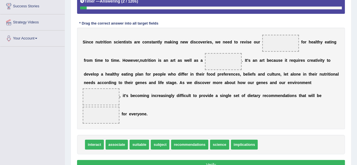
scroll to position [111, 0]
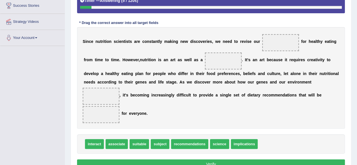
click at [153, 82] on b "n" at bounding box center [152, 82] width 3 height 5
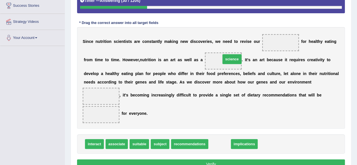
drag, startPoint x: 217, startPoint y: 142, endPoint x: 225, endPoint y: 61, distance: 81.6
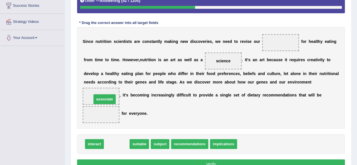
drag, startPoint x: 117, startPoint y: 143, endPoint x: 105, endPoint y: 98, distance: 46.4
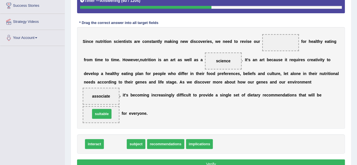
drag, startPoint x: 113, startPoint y: 143, endPoint x: 99, endPoint y: 113, distance: 33.1
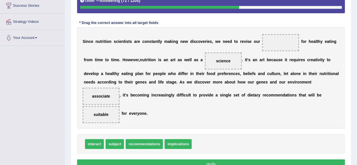
click at [183, 145] on span "implications" at bounding box center [177, 144] width 27 height 10
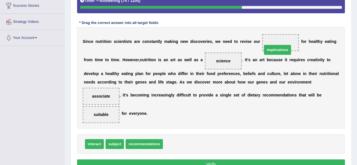
drag, startPoint x: 183, startPoint y: 145, endPoint x: 282, endPoint y: 51, distance: 136.8
click at [178, 163] on button "Verify" at bounding box center [211, 164] width 268 height 10
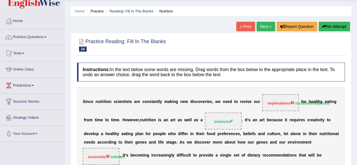
scroll to position [0, 0]
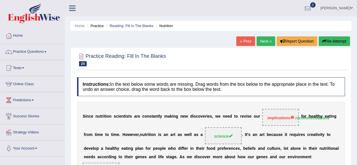
click at [337, 39] on button "Re-Attempt" at bounding box center [333, 41] width 31 height 10
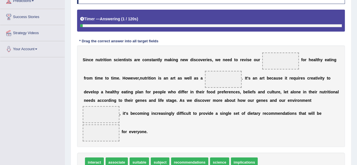
scroll to position [100, 0]
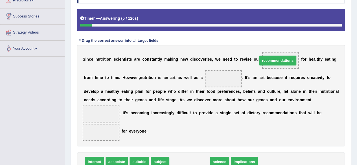
drag, startPoint x: 194, startPoint y: 158, endPoint x: 282, endPoint y: 57, distance: 134.2
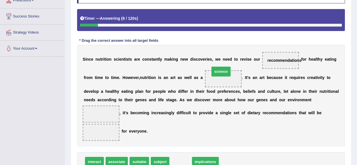
drag, startPoint x: 176, startPoint y: 158, endPoint x: 217, endPoint y: 70, distance: 96.8
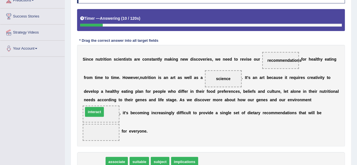
drag, startPoint x: 95, startPoint y: 160, endPoint x: 95, endPoint y: 111, distance: 49.9
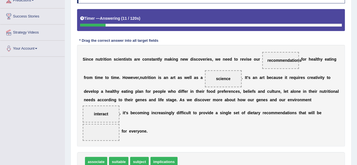
scroll to position [120, 0]
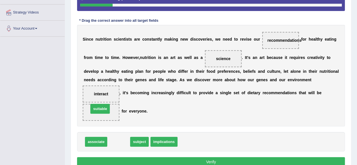
drag, startPoint x: 121, startPoint y: 142, endPoint x: 102, endPoint y: 109, distance: 38.1
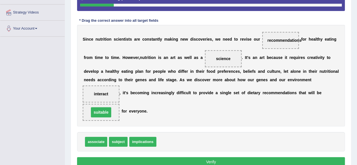
scroll to position [146, 0]
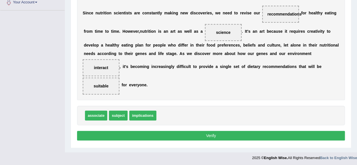
click at [116, 135] on button "Verify" at bounding box center [211, 136] width 268 height 10
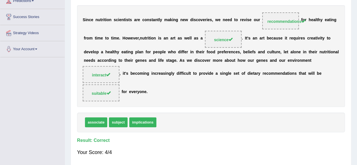
scroll to position [0, 0]
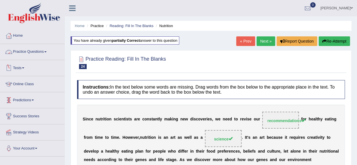
click at [37, 51] on link "Practice Questions" at bounding box center [32, 51] width 64 height 14
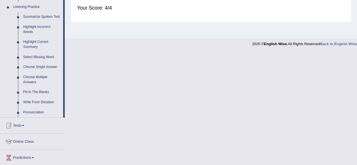
scroll to position [248, 0]
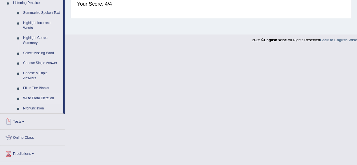
click at [51, 98] on link "Write From Dictation" at bounding box center [42, 98] width 43 height 10
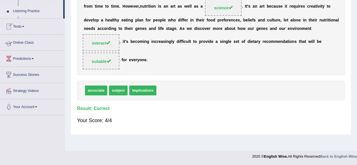
scroll to position [64, 0]
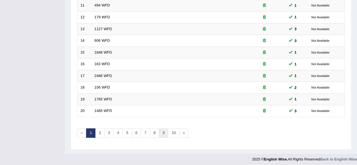
click at [164, 130] on link "9" at bounding box center [163, 132] width 9 height 9
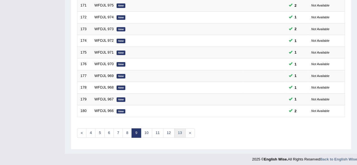
click at [175, 131] on link "13" at bounding box center [179, 132] width 11 height 9
click at [187, 131] on link "17" at bounding box center [187, 132] width 11 height 9
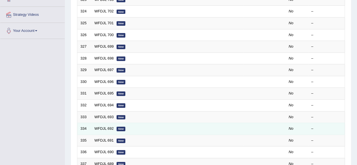
scroll to position [206, 0]
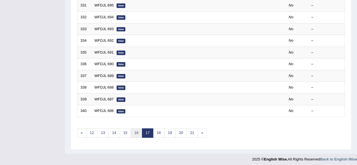
click at [135, 132] on link "16" at bounding box center [136, 132] width 11 height 9
click at [135, 132] on link "15" at bounding box center [136, 132] width 11 height 9
click at [133, 132] on link "14" at bounding box center [136, 132] width 11 height 9
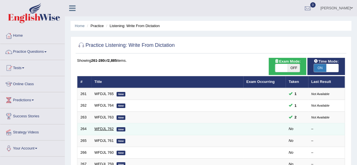
click at [104, 130] on link "WFDJL 762" at bounding box center [103, 129] width 19 height 4
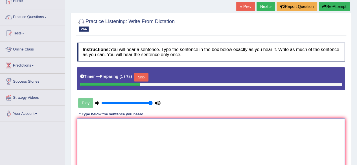
scroll to position [35, 0]
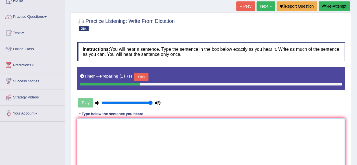
click at [104, 130] on textarea at bounding box center [211, 145] width 268 height 55
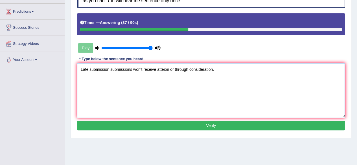
scroll to position [88, 0]
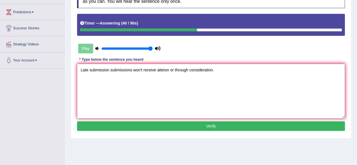
click at [156, 72] on textarea "Late submission submissions won't receive atteion or through consideration." at bounding box center [211, 91] width 268 height 55
click at [195, 69] on textarea "Late submission submissions won't receive received receives atteion or through …" at bounding box center [211, 91] width 268 height 55
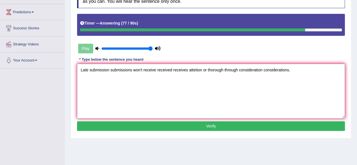
type textarea "Late submission submissions won't receive received receives attetion or thoroug…"
click at [125, 128] on button "Verify" at bounding box center [211, 126] width 268 height 10
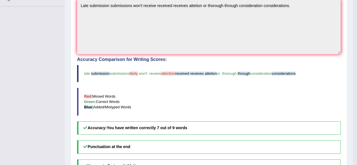
scroll to position [0, 0]
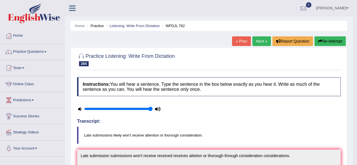
click at [329, 41] on button "Re-Attempt" at bounding box center [329, 41] width 31 height 10
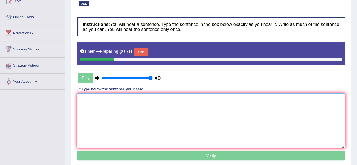
click at [178, 122] on textarea at bounding box center [211, 120] width 268 height 55
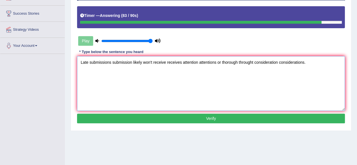
scroll to position [103, 0]
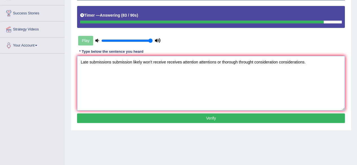
type textarea "Late submissions submission likely won't receive receives attention attentions …"
click at [182, 120] on button "Verify" at bounding box center [211, 118] width 268 height 10
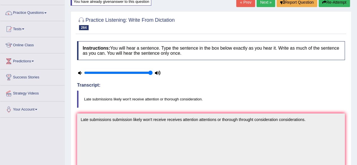
scroll to position [0, 0]
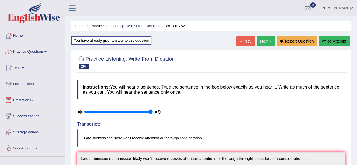
click at [262, 41] on link "Next »" at bounding box center [265, 41] width 19 height 10
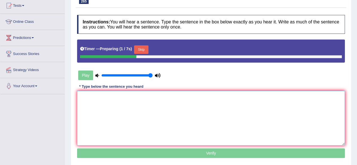
click at [157, 108] on textarea at bounding box center [211, 118] width 268 height 55
click at [137, 49] on button "Skip" at bounding box center [141, 49] width 14 height 8
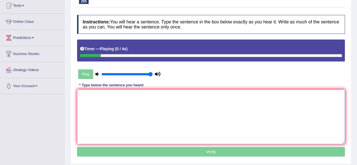
click at [127, 104] on textarea at bounding box center [211, 116] width 268 height 55
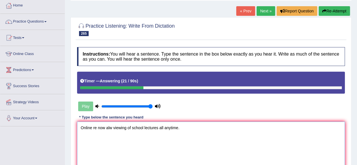
scroll to position [28, 0]
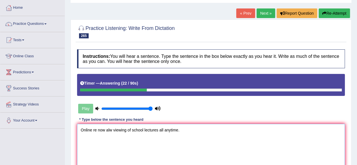
click at [96, 127] on textarea "Online re now alw viewing of school lectures all anytime." at bounding box center [211, 151] width 268 height 55
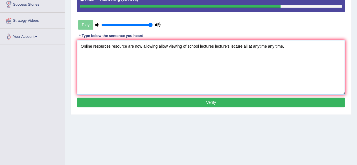
scroll to position [112, 0]
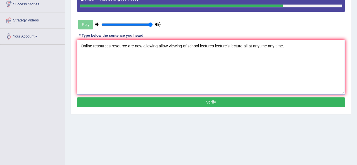
type textarea "Online resources resource are now allowing allow viewing of school lectures lec…"
click at [139, 103] on button "Verify" at bounding box center [211, 102] width 268 height 10
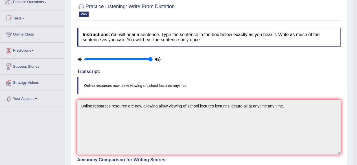
scroll to position [0, 0]
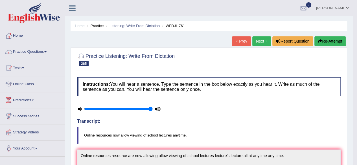
click at [267, 37] on link "Next »" at bounding box center [261, 41] width 19 height 10
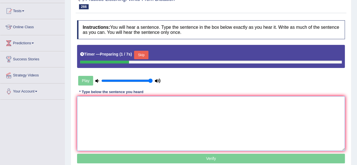
click at [149, 115] on textarea at bounding box center [211, 123] width 268 height 55
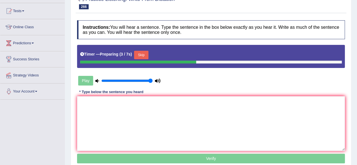
click at [142, 58] on button "Skip" at bounding box center [141, 55] width 14 height 8
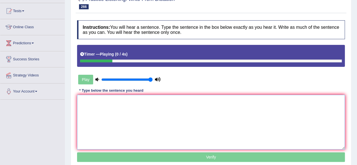
click at [140, 107] on textarea at bounding box center [211, 122] width 268 height 55
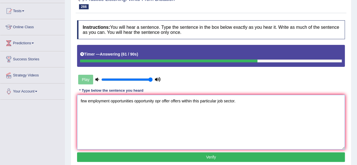
click at [233, 101] on textarea "few employment opportunities opportunity opr offer offers within this particula…" at bounding box center [211, 122] width 268 height 55
click at [199, 100] on textarea "few employment opportunities opportunity opr offer offers within this particula…" at bounding box center [211, 122] width 268 height 55
type textarea "few employment opportunities opportunity opr offer offers within this the parti…"
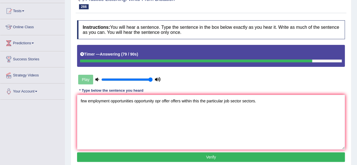
click at [161, 152] on button "Verify" at bounding box center [211, 157] width 268 height 10
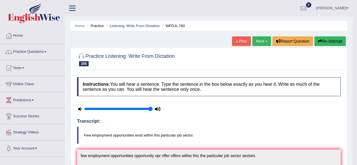
click at [259, 40] on link "Next »" at bounding box center [261, 41] width 19 height 10
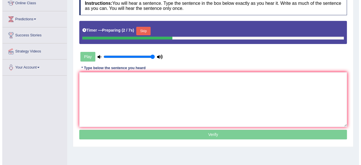
scroll to position [83, 0]
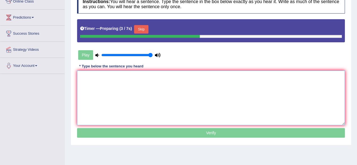
click at [174, 98] on textarea at bounding box center [211, 97] width 268 height 55
click at [133, 81] on textarea at bounding box center [211, 97] width 268 height 55
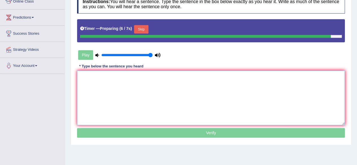
click at [131, 95] on textarea at bounding box center [211, 97] width 268 height 55
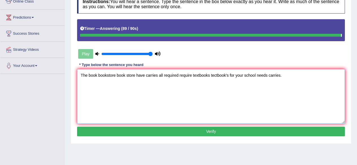
type textarea "The book bookstore book store have carries all required require textbooks tectb…"
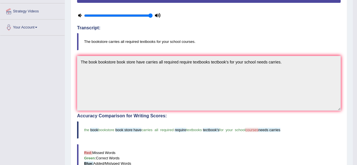
scroll to position [0, 0]
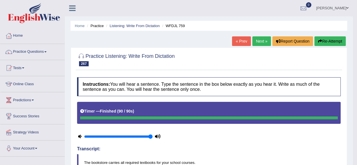
click at [255, 44] on link "Next »" at bounding box center [261, 41] width 19 height 10
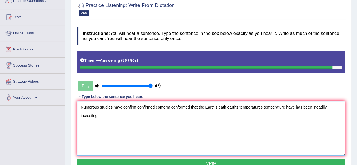
click at [89, 115] on textarea "Numerous studies have confirm confirmed conform conformed that the Earth's eath…" at bounding box center [211, 128] width 268 height 55
click at [93, 116] on textarea "Numerous studies have confirm confirmed conform conformed that the Earth's eath…" at bounding box center [211, 128] width 268 height 55
type textarea "Numerous studies have confirm confirmed conform conformed that the Earth's eath…"
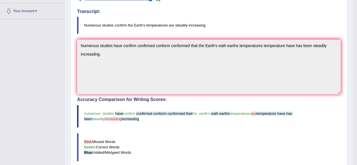
scroll to position [137, 0]
click at [147, 122] on blockquote "numerous studies have confirm confirmed conform conformed that the earth's eath…" at bounding box center [208, 116] width 263 height 23
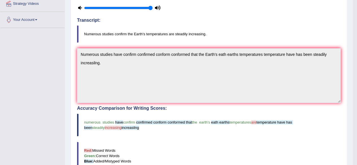
scroll to position [0, 0]
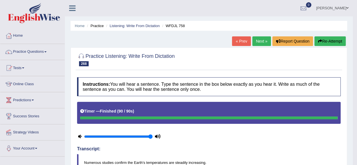
click at [256, 45] on link "Next »" at bounding box center [261, 41] width 19 height 10
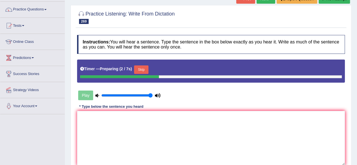
click at [142, 67] on button "Skip" at bounding box center [141, 69] width 14 height 8
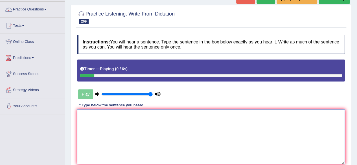
click at [138, 146] on textarea at bounding box center [211, 136] width 268 height 55
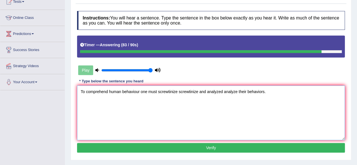
scroll to position [69, 0]
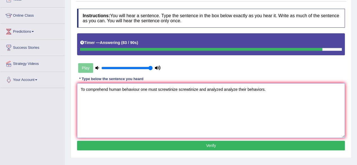
type textarea "To comprehend human behaviour one must screwtinize screwtinize and analyzed ana…"
click at [138, 146] on button "Verify" at bounding box center [211, 146] width 268 height 10
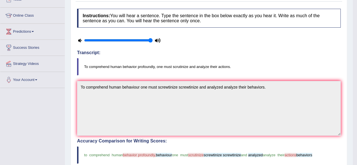
scroll to position [0, 0]
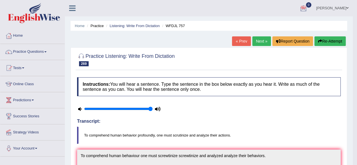
click at [332, 40] on button "Re-Attempt" at bounding box center [329, 41] width 31 height 10
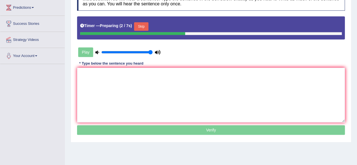
scroll to position [94, 0]
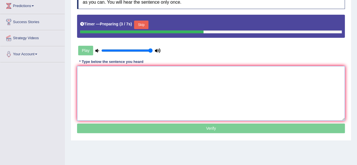
click at [251, 109] on textarea at bounding box center [211, 93] width 268 height 55
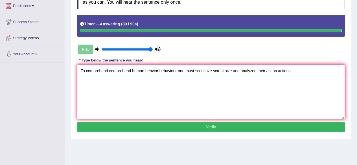
type textarea "To comprehend comprehend human behvior behaviour one must sceutinze screutinize…"
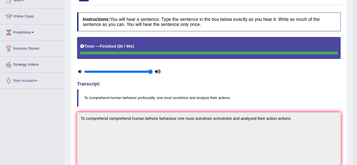
scroll to position [0, 0]
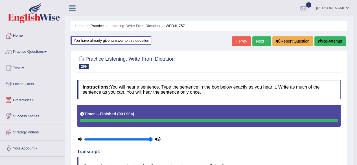
click at [335, 41] on button "Re-Attempt" at bounding box center [329, 41] width 31 height 10
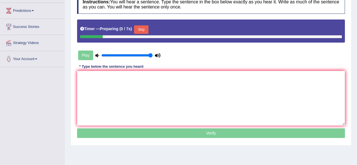
scroll to position [90, 0]
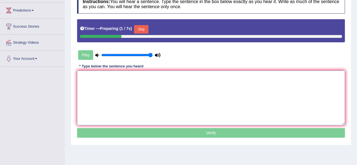
click at [176, 102] on textarea at bounding box center [211, 97] width 268 height 55
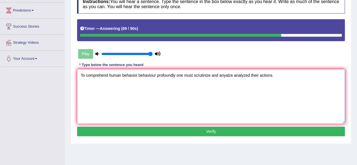
type textarea "To comprehend human behavior behaviour profoundly one must scrutinize and anyal…"
click at [181, 130] on button "Verify" at bounding box center [211, 132] width 268 height 10
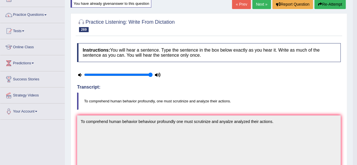
scroll to position [0, 0]
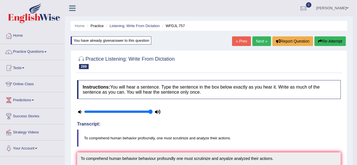
click at [253, 39] on link "Next »" at bounding box center [261, 41] width 19 height 10
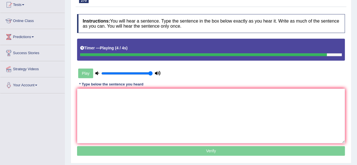
scroll to position [67, 0]
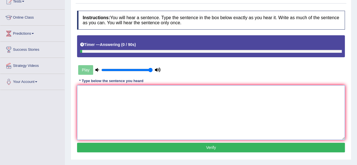
click at [186, 111] on textarea at bounding box center [211, 112] width 268 height 55
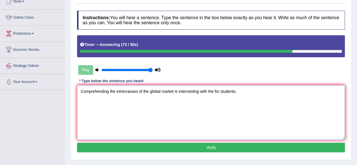
click at [138, 91] on textarea "Comprehending the intrecrasses of the global market is intercesting with the fo…" at bounding box center [211, 112] width 268 height 55
type textarea "Comprehending the intrecrasses increasing of the global market is intercesting …"
click at [193, 143] on button "Verify" at bounding box center [211, 148] width 268 height 10
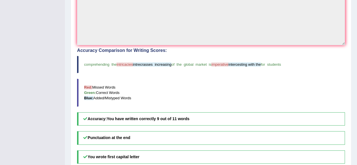
scroll to position [166, 0]
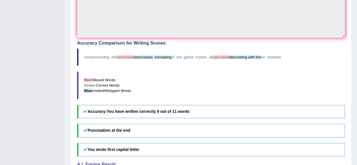
click at [65, 103] on div "Home Practice Listening: Write From Dictation WFDJL 756 « Prev Next » Report Qu…" at bounding box center [211, 18] width 292 height 368
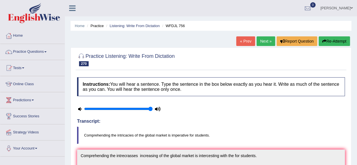
click at [336, 38] on button "Re-Attempt" at bounding box center [333, 41] width 31 height 10
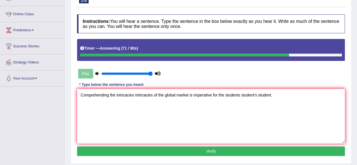
type textarea "Comprehending the intricacies intricacies of the global market is imperative fo…"
click at [175, 151] on button "Verify" at bounding box center [211, 151] width 268 height 10
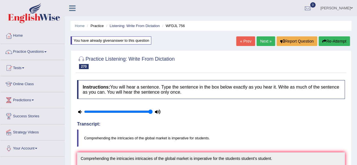
click at [257, 45] on link "Next »" at bounding box center [265, 41] width 19 height 10
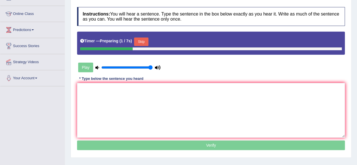
scroll to position [70, 0]
click at [173, 102] on textarea at bounding box center [211, 110] width 268 height 55
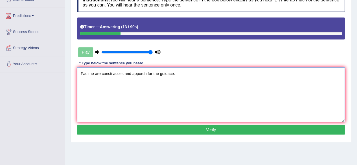
scroll to position [84, 0]
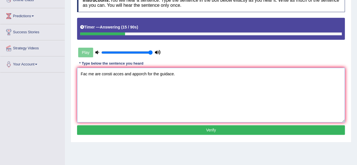
click at [87, 74] on textarea "Fac me are consti acces and apporch for the guidace." at bounding box center [211, 95] width 268 height 55
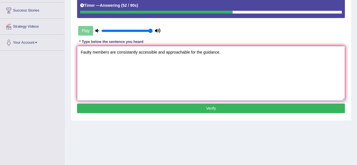
scroll to position [107, 0]
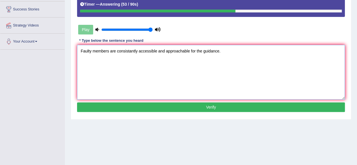
type textarea "Faulty members are consistantly accessible and approachable for the guidance."
click at [149, 106] on button "Verify" at bounding box center [211, 107] width 268 height 10
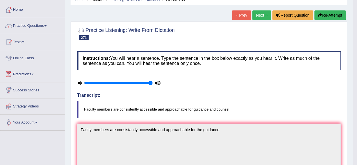
scroll to position [25, 0]
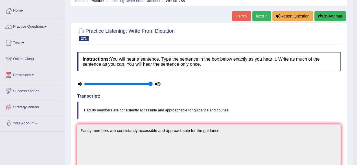
click at [327, 16] on button "Re-Attempt" at bounding box center [329, 16] width 31 height 10
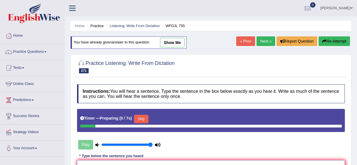
scroll to position [84, 0]
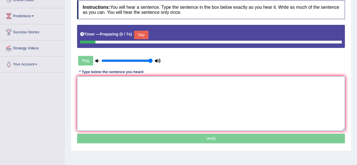
click at [185, 97] on textarea at bounding box center [211, 103] width 268 height 55
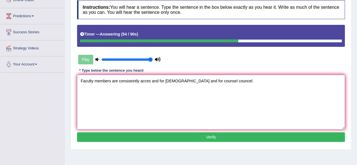
click at [130, 82] on textarea "Faculty members are consiseintly acces and for [DEMOGRAPHIC_DATA] and for couns…" at bounding box center [211, 102] width 268 height 55
type textarea "Faculty members are consistently acces and for [DEMOGRAPHIC_DATA] and for couns…"
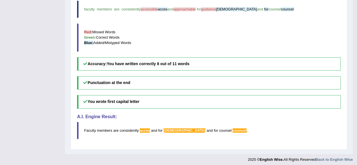
scroll to position [245, 0]
